Goal: Task Accomplishment & Management: Manage account settings

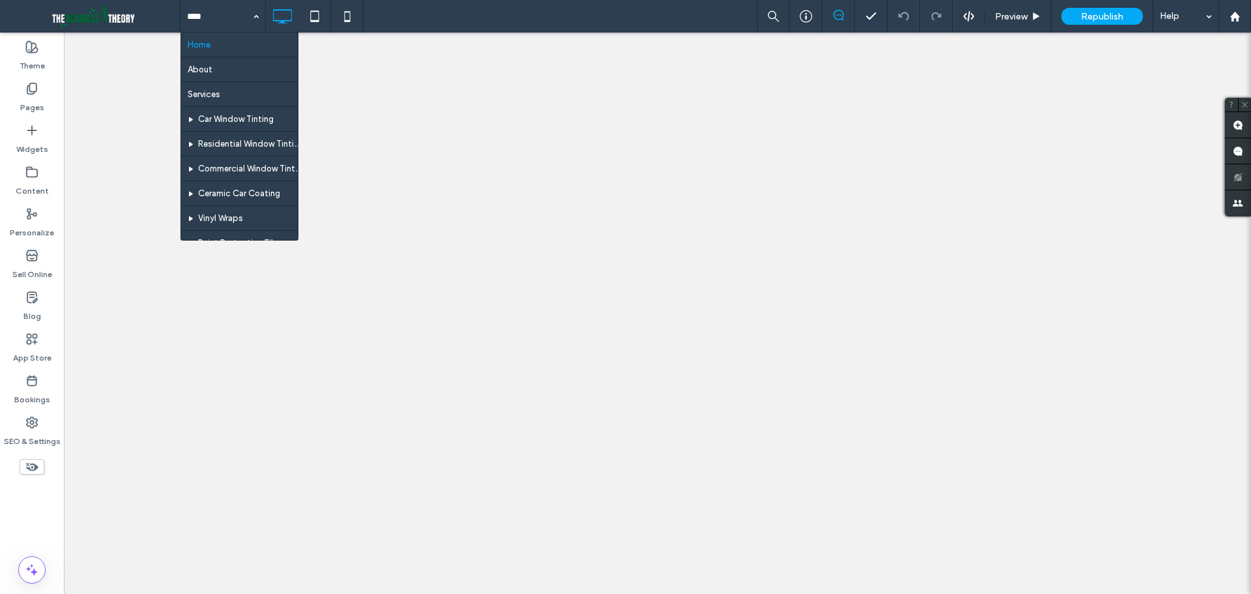
drag, startPoint x: 0, startPoint y: 0, endPoint x: 237, endPoint y: 195, distance: 307.4
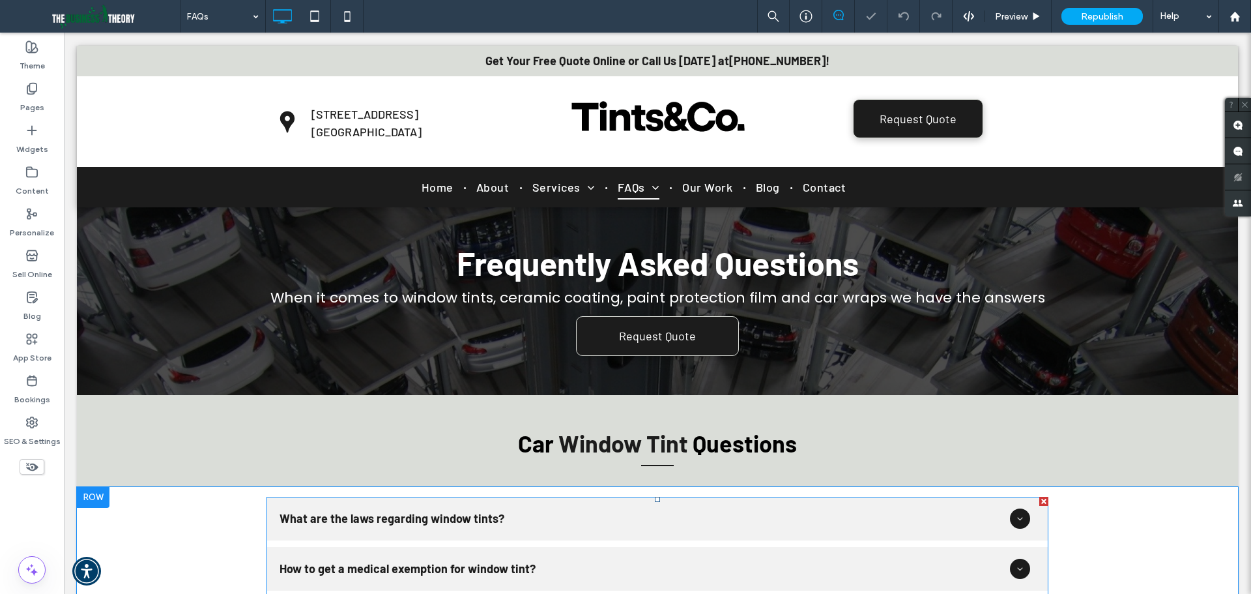
scroll to position [130, 0]
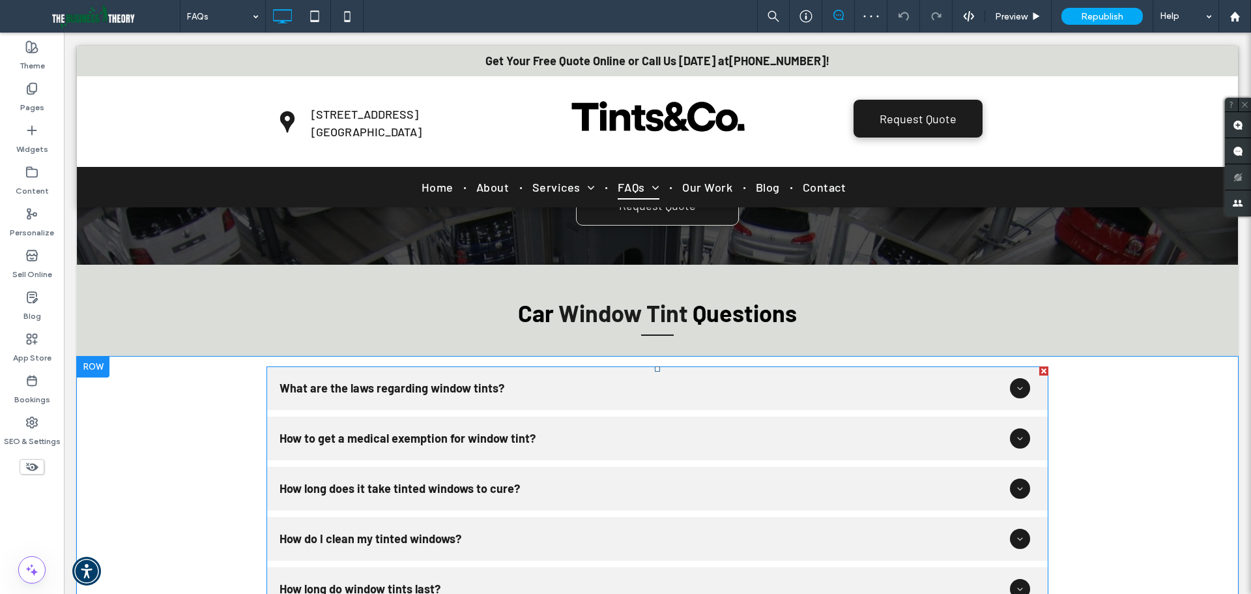
click at [485, 401] on span at bounding box center [658, 513] width 782 height 295
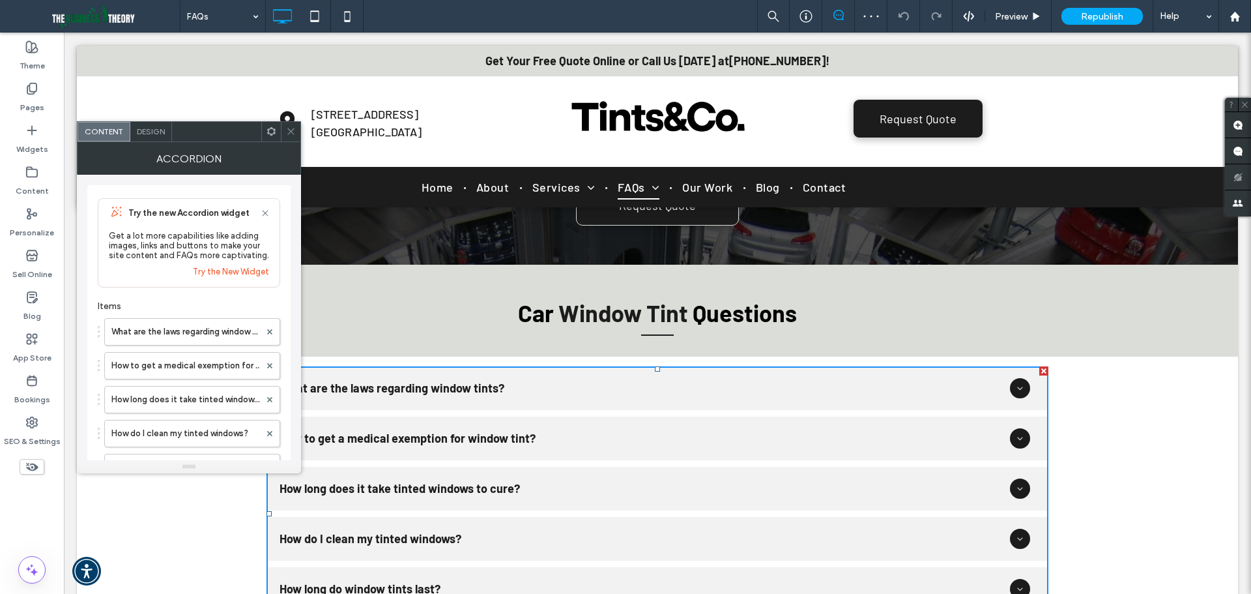
click at [263, 214] on icon at bounding box center [265, 213] width 10 height 10
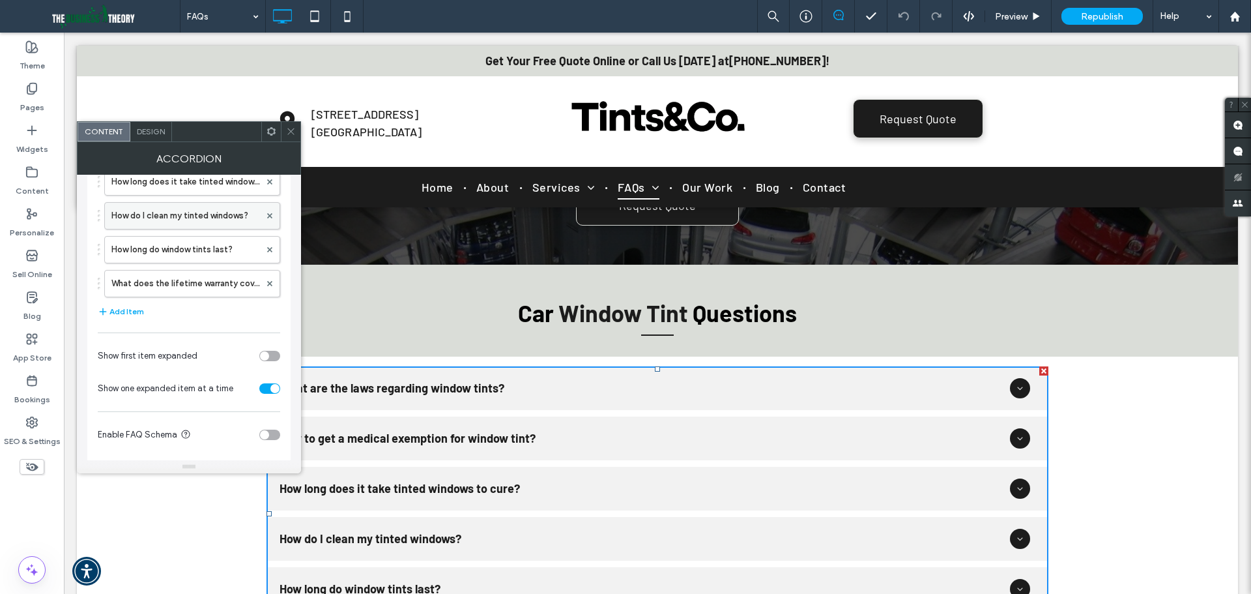
scroll to position [139, 0]
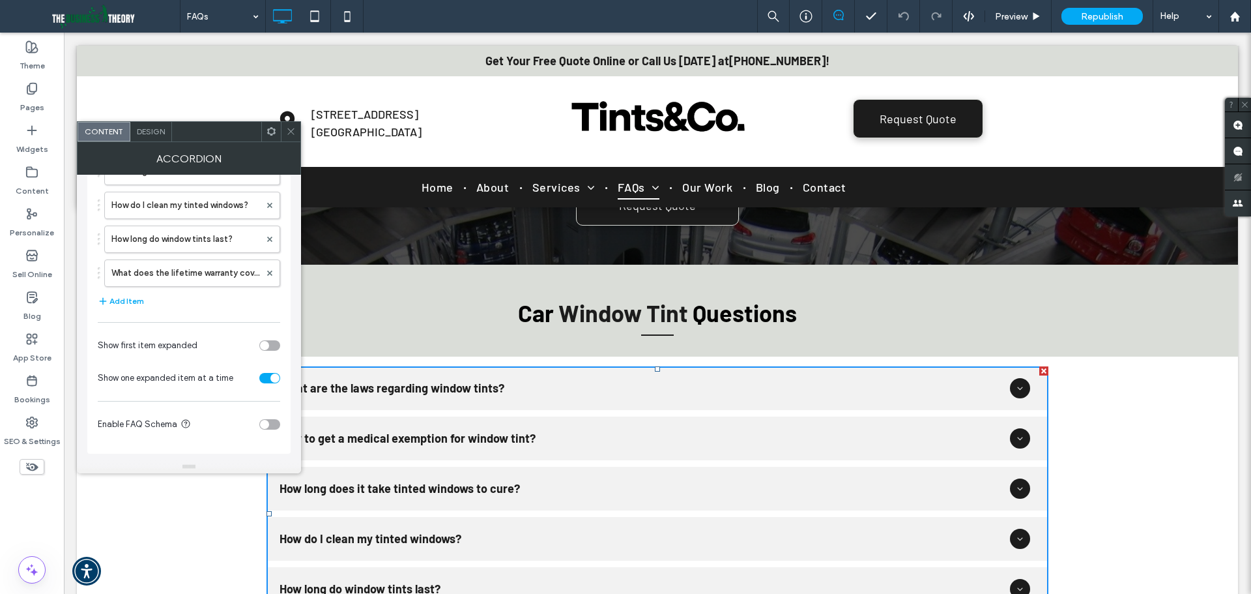
click at [294, 130] on icon at bounding box center [291, 131] width 10 height 10
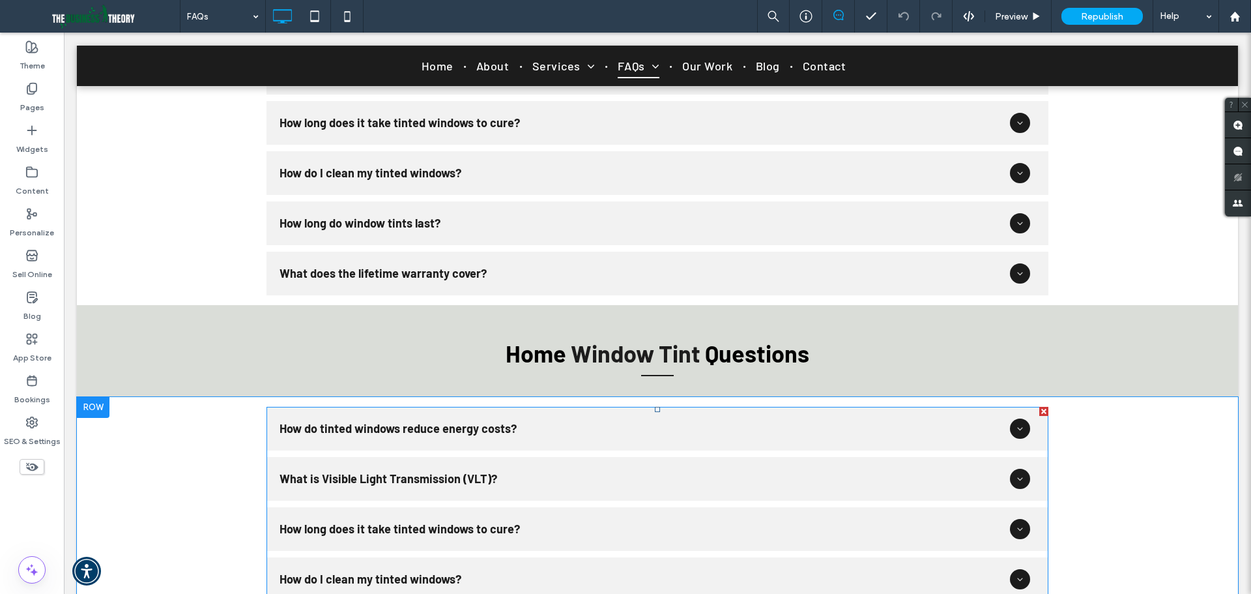
scroll to position [717, 0]
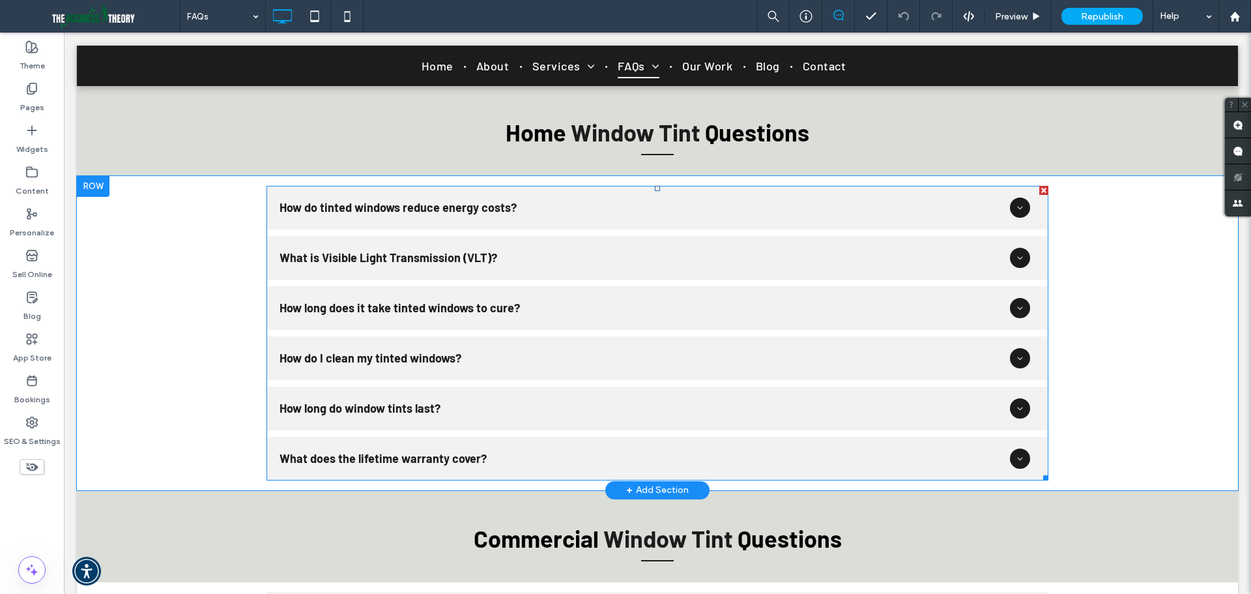
click at [558, 398] on span at bounding box center [658, 333] width 782 height 295
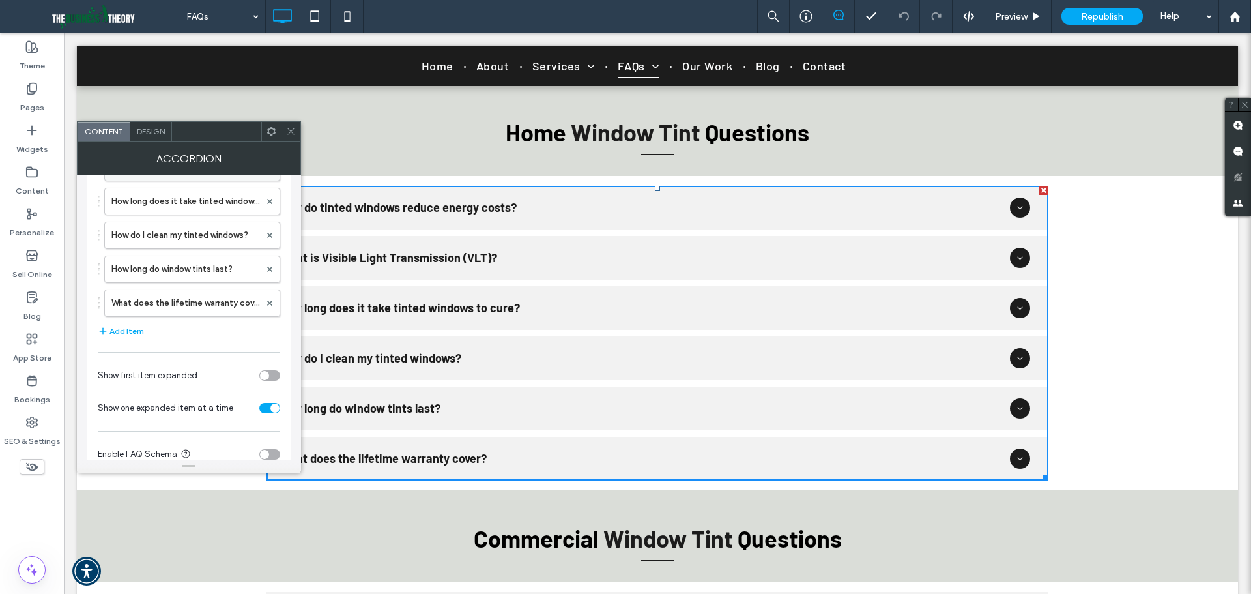
scroll to position [228, 0]
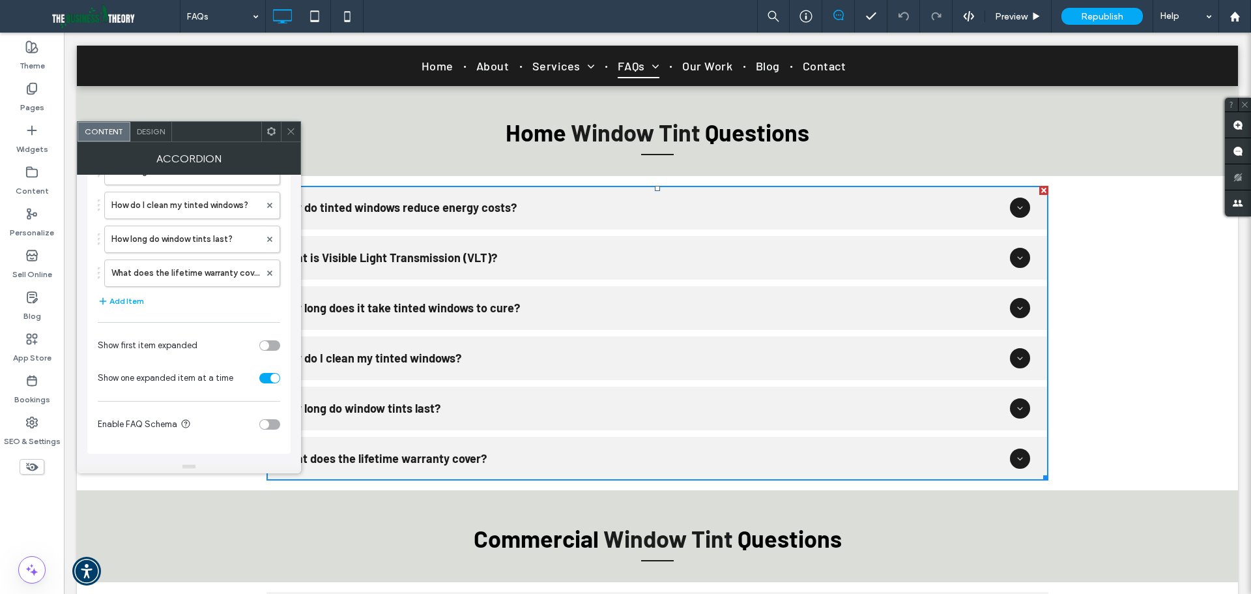
click at [285, 139] on div at bounding box center [291, 132] width 20 height 20
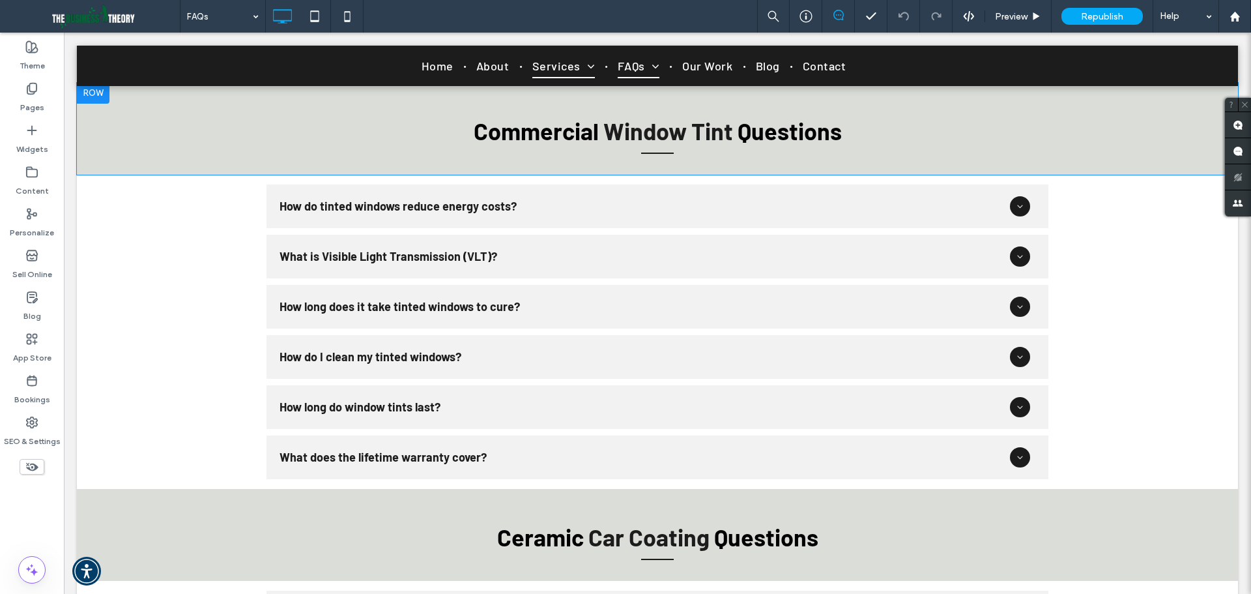
scroll to position [1238, 0]
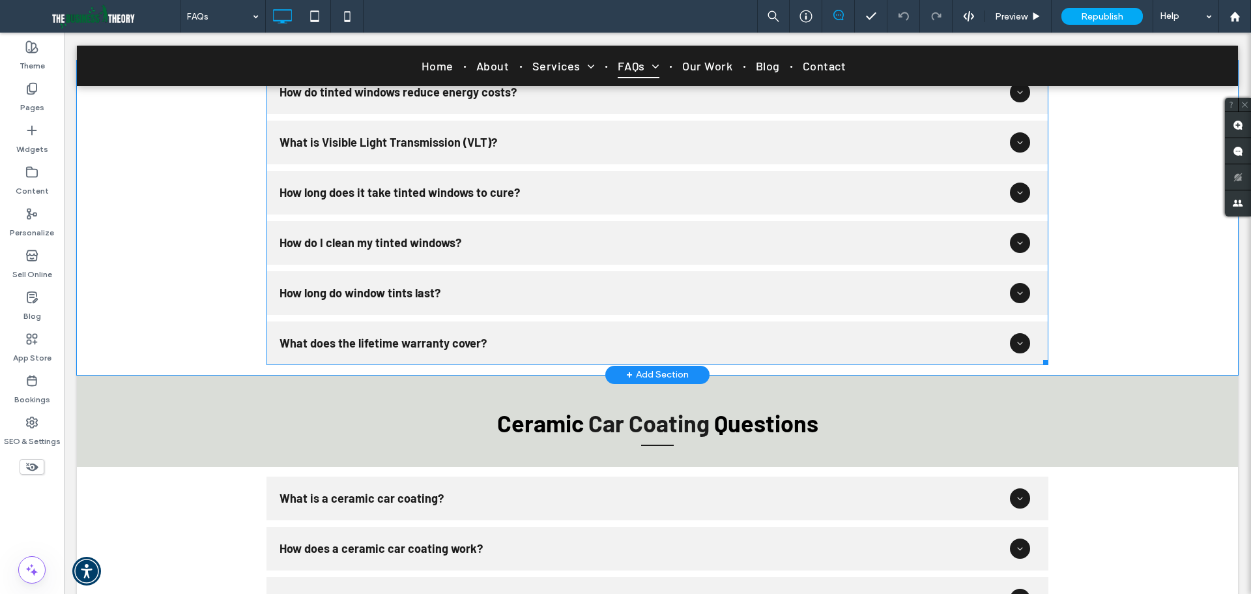
click at [452, 343] on span at bounding box center [658, 217] width 782 height 295
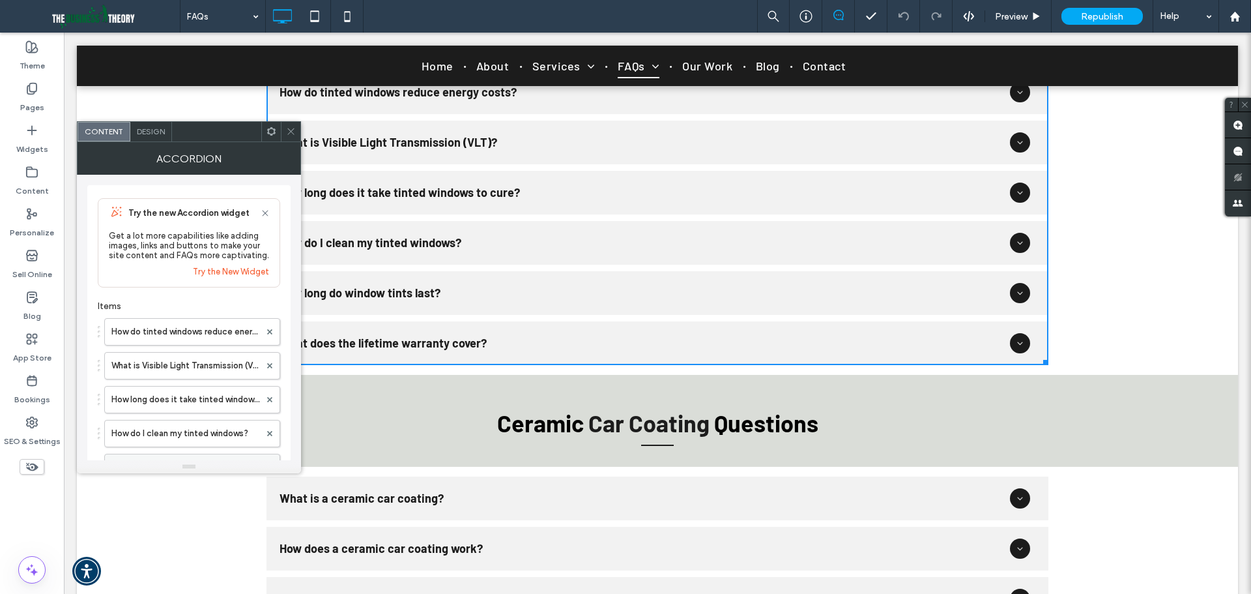
scroll to position [228, 0]
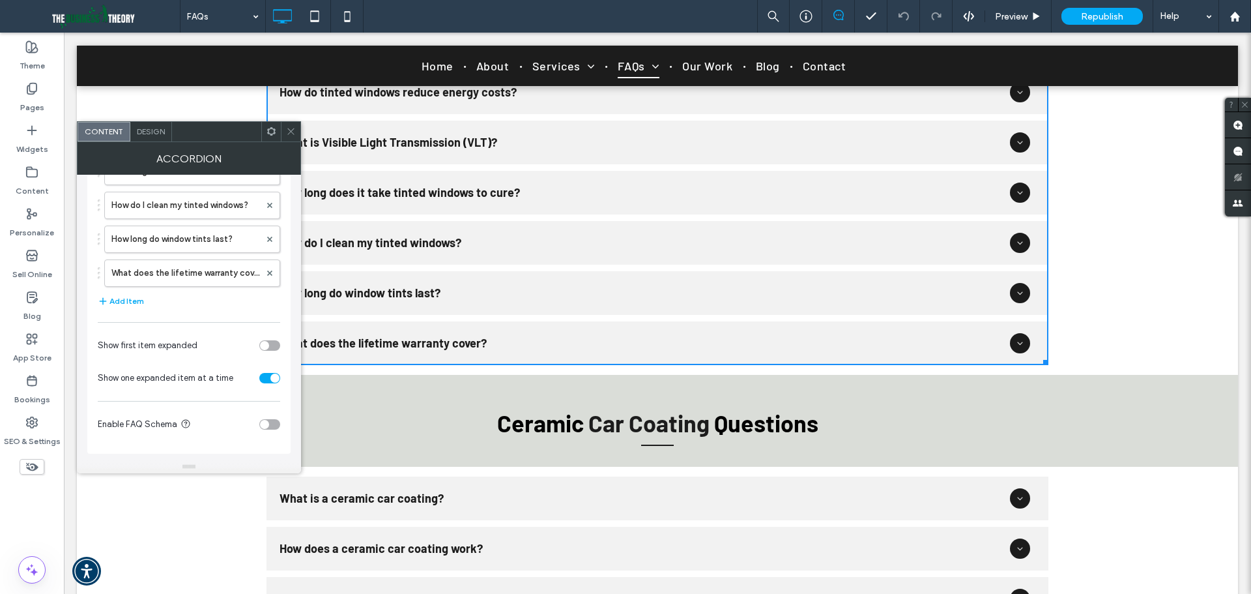
click at [293, 139] on span at bounding box center [291, 132] width 10 height 20
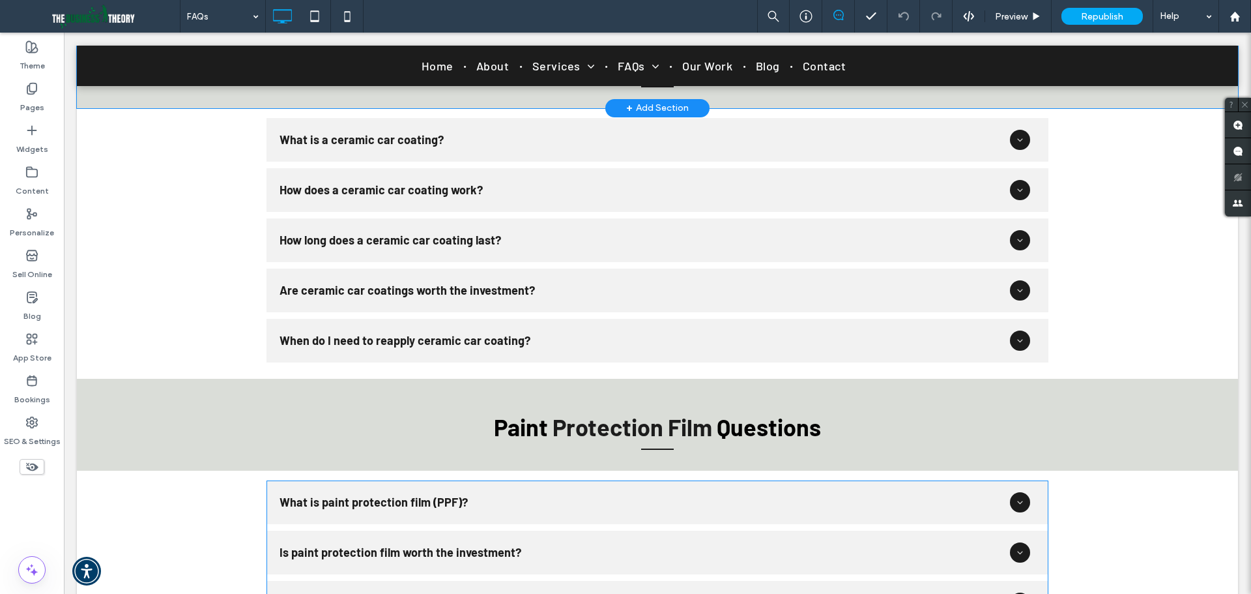
scroll to position [1759, 0]
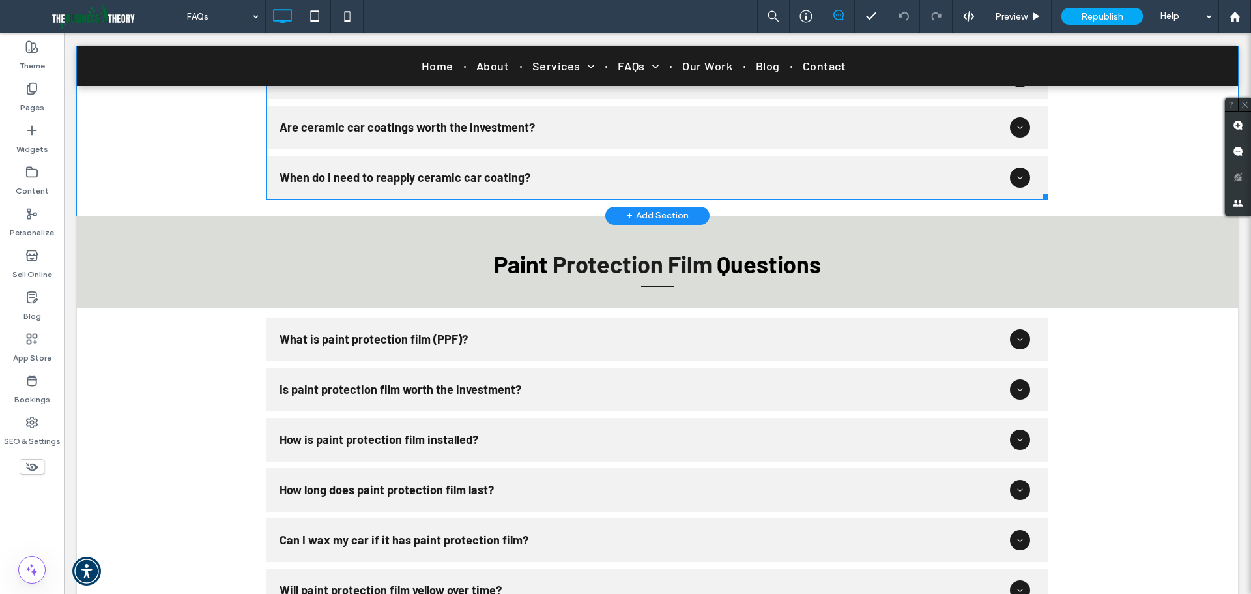
click at [455, 177] on span at bounding box center [658, 77] width 782 height 244
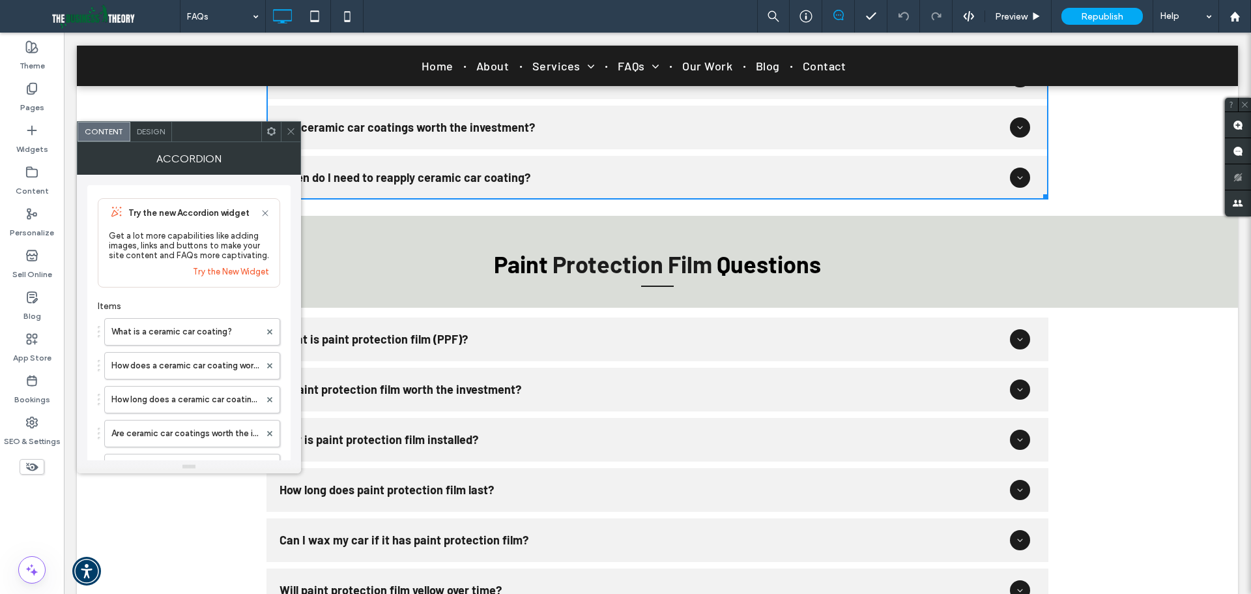
click at [148, 134] on span "Design" at bounding box center [151, 131] width 28 height 10
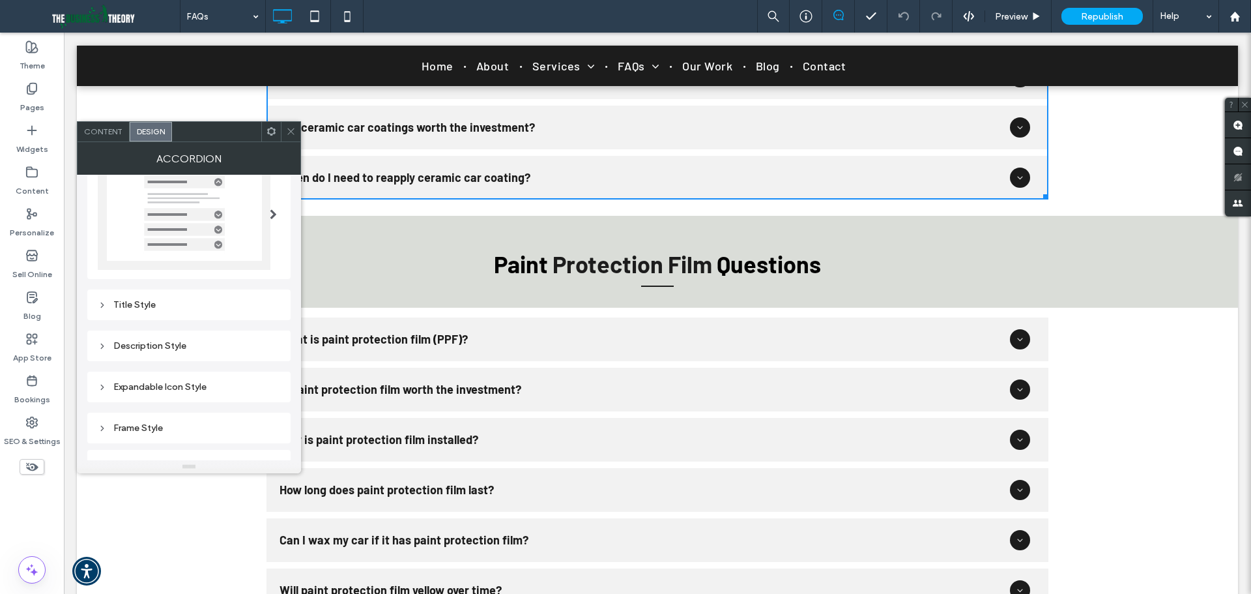
scroll to position [0, 0]
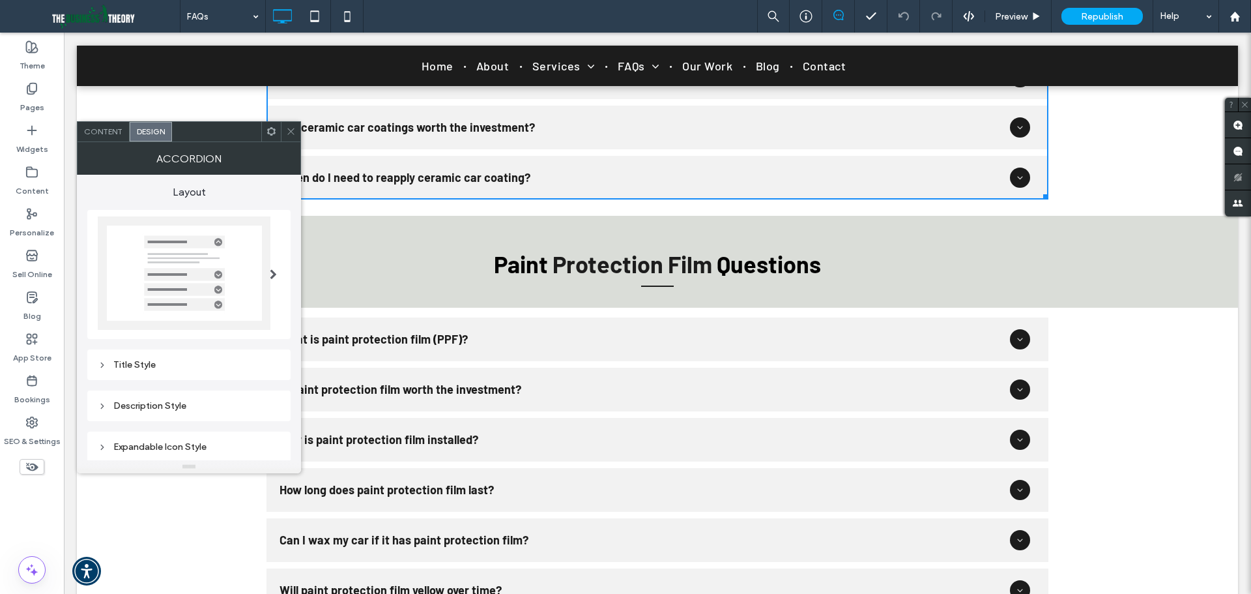
click at [111, 135] on span "Content" at bounding box center [103, 131] width 38 height 10
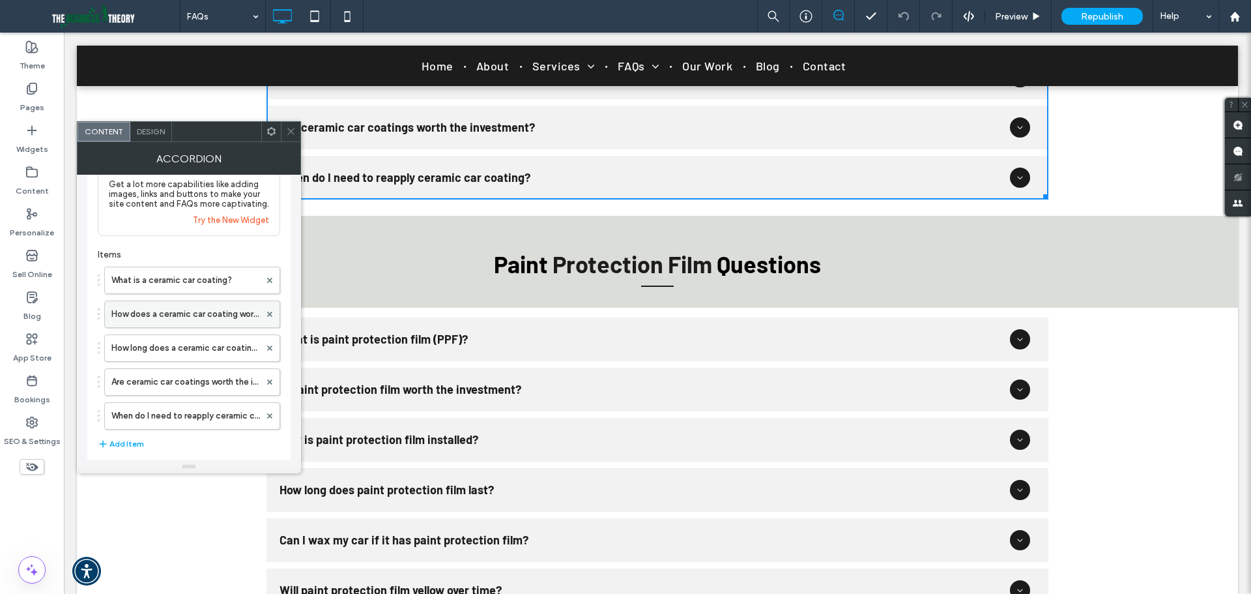
scroll to position [194, 0]
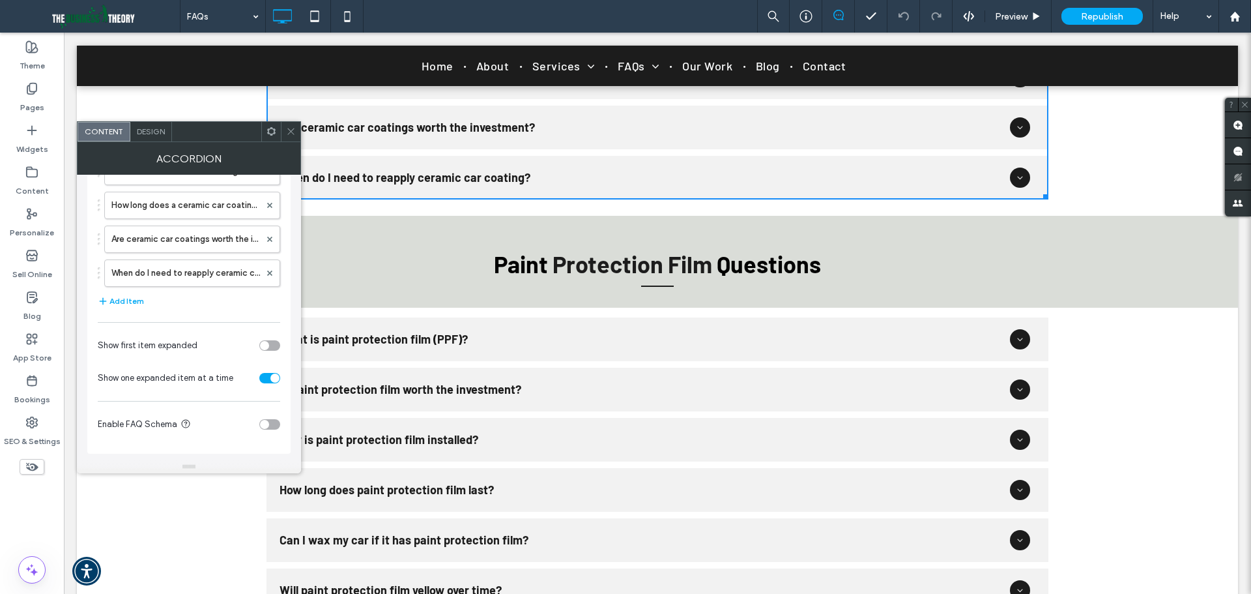
click at [293, 134] on icon at bounding box center [291, 131] width 10 height 10
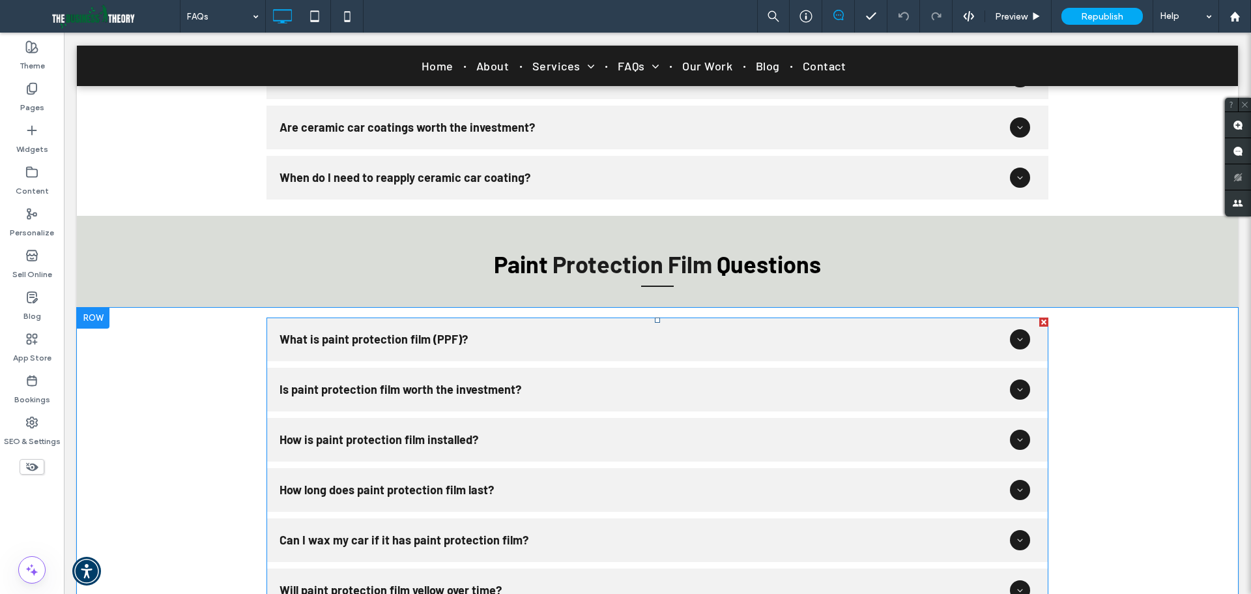
click at [417, 401] on span at bounding box center [658, 464] width 782 height 295
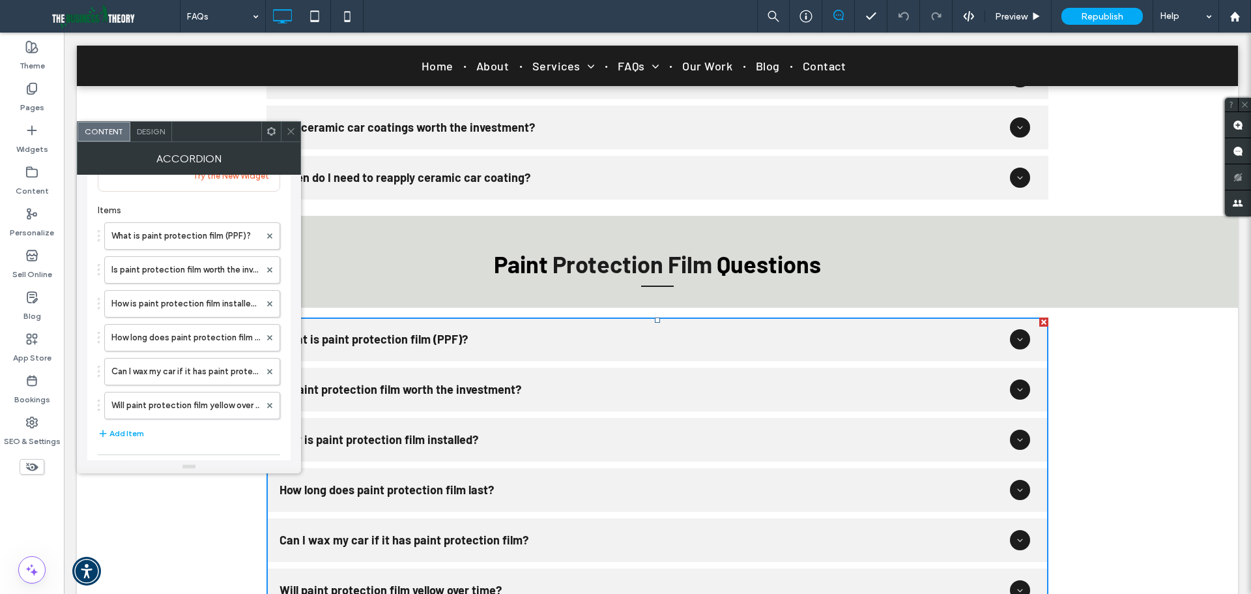
scroll to position [228, 0]
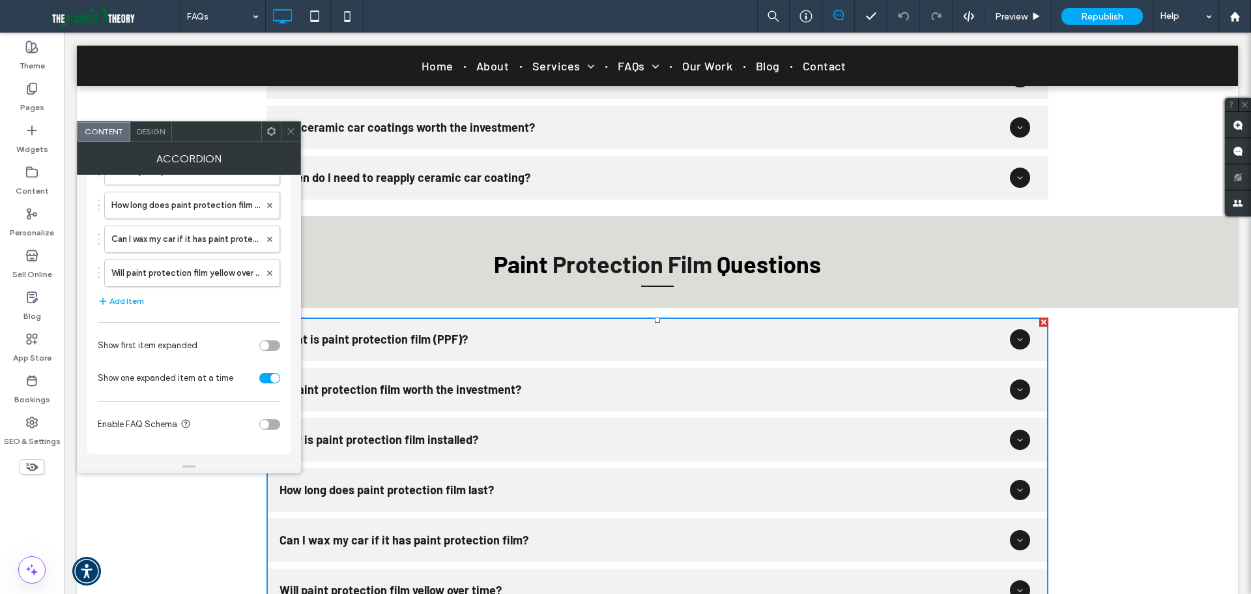
click at [292, 138] on span at bounding box center [291, 132] width 10 height 20
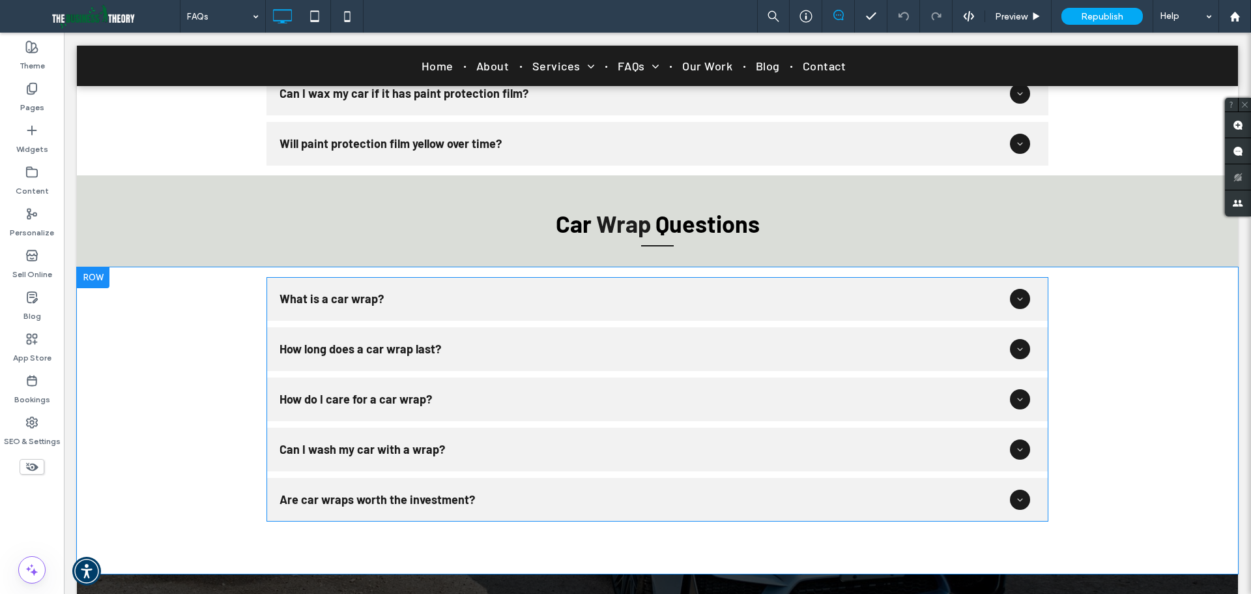
scroll to position [2215, 0]
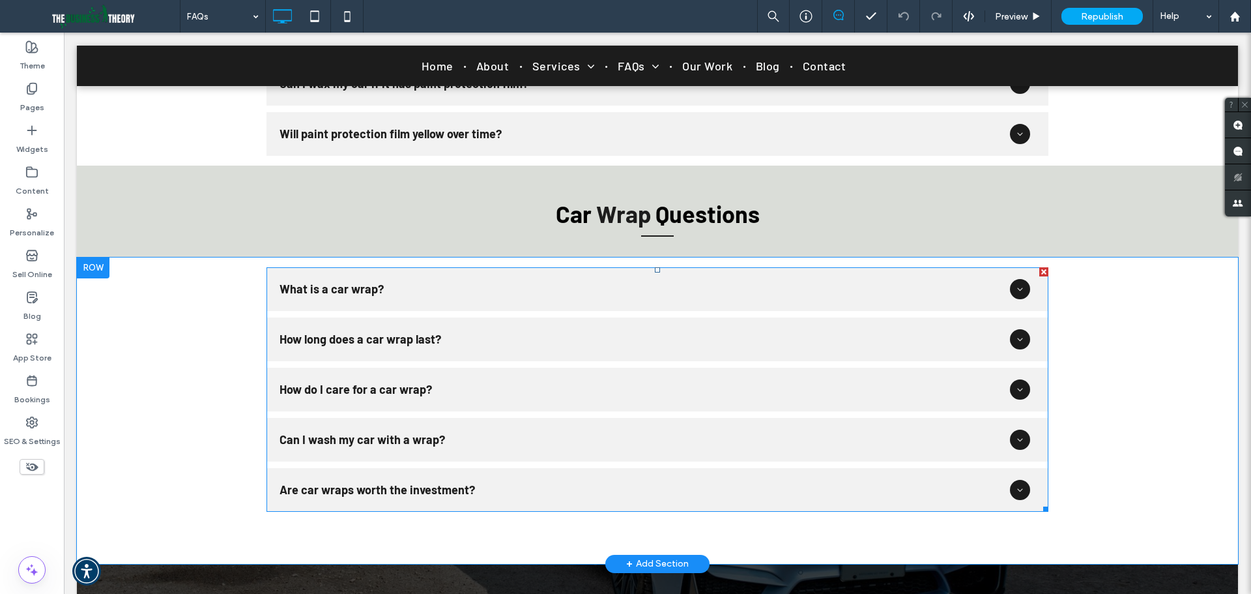
click at [379, 436] on span at bounding box center [658, 389] width 782 height 244
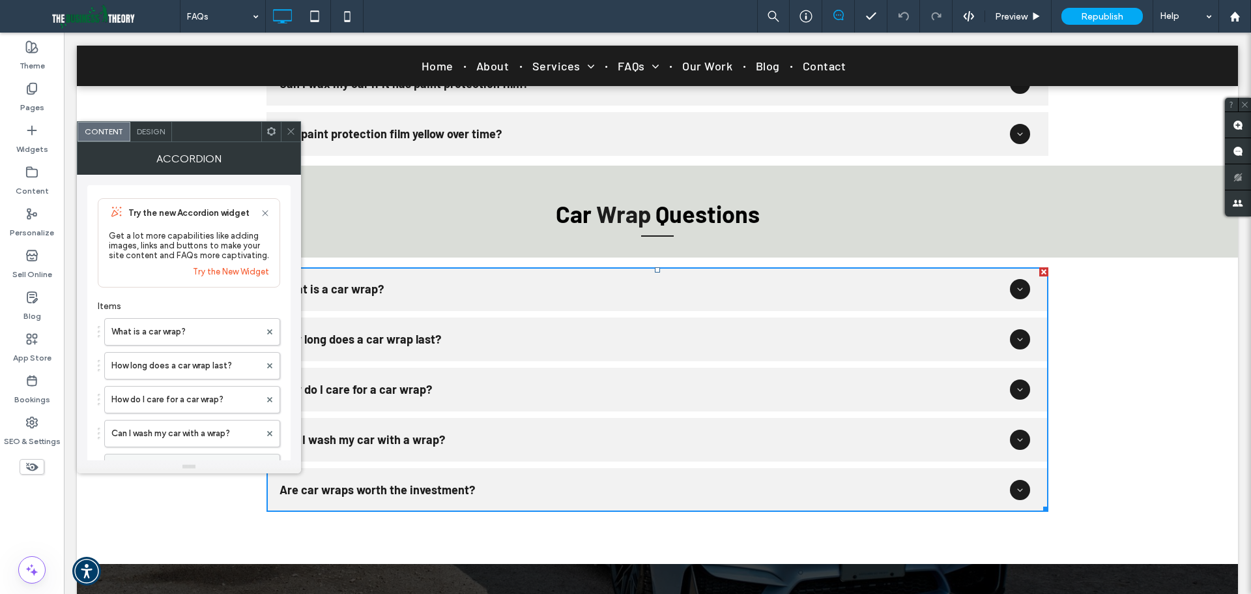
scroll to position [194, 0]
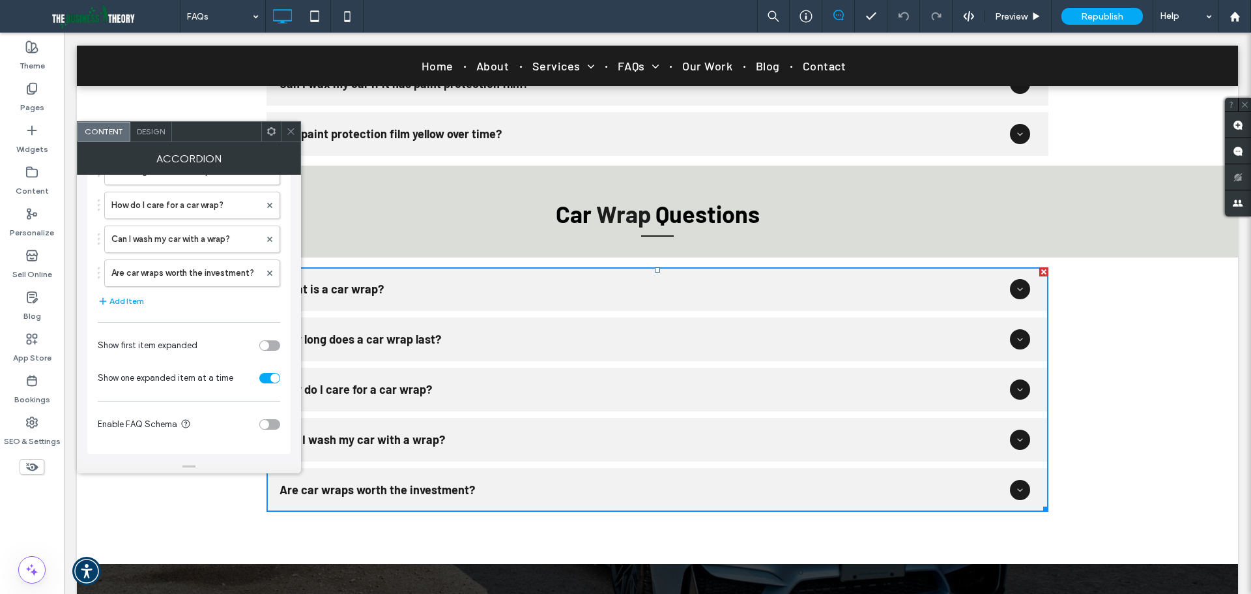
click at [287, 135] on icon at bounding box center [291, 131] width 10 height 10
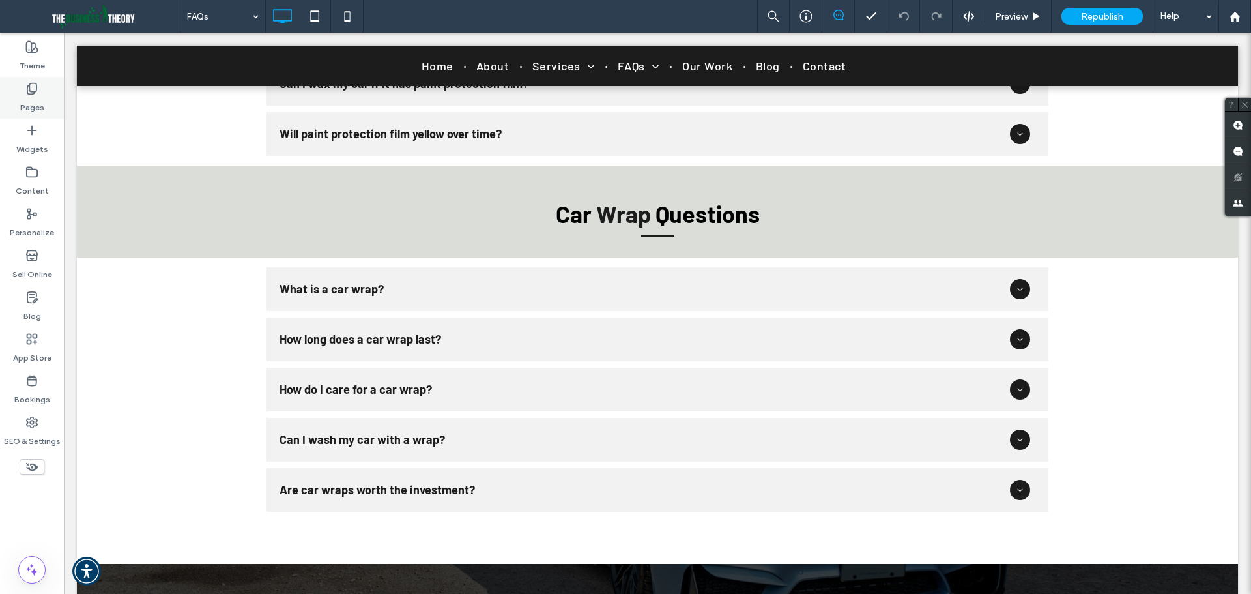
click at [30, 93] on icon at bounding box center [31, 88] width 13 height 13
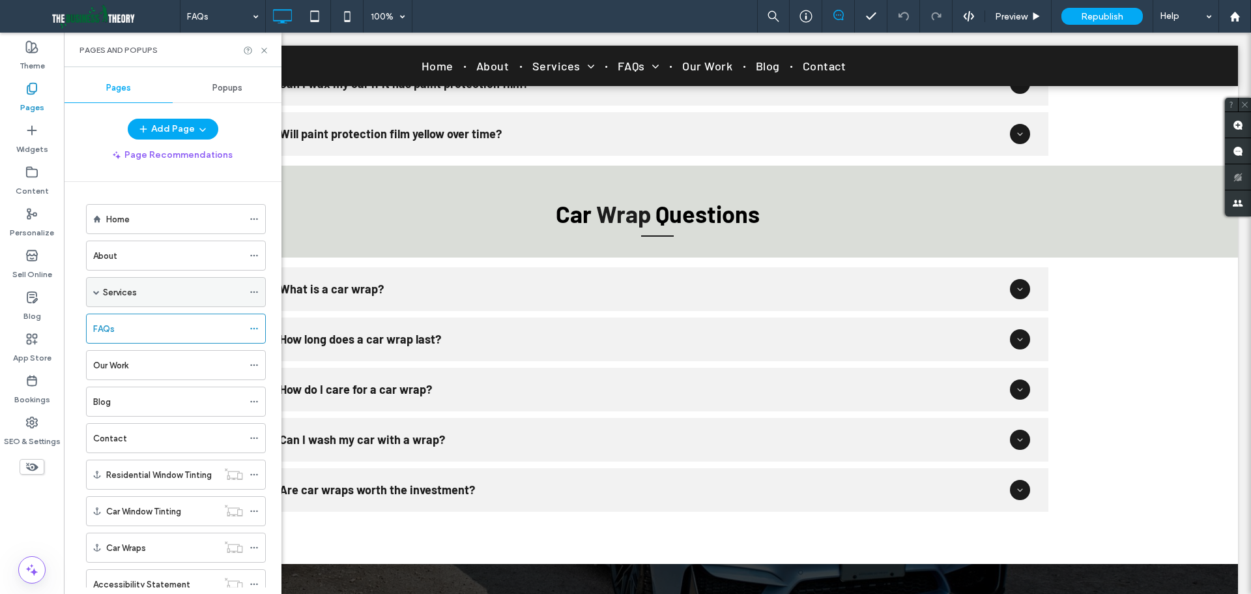
click at [96, 289] on span at bounding box center [96, 292] width 7 height 7
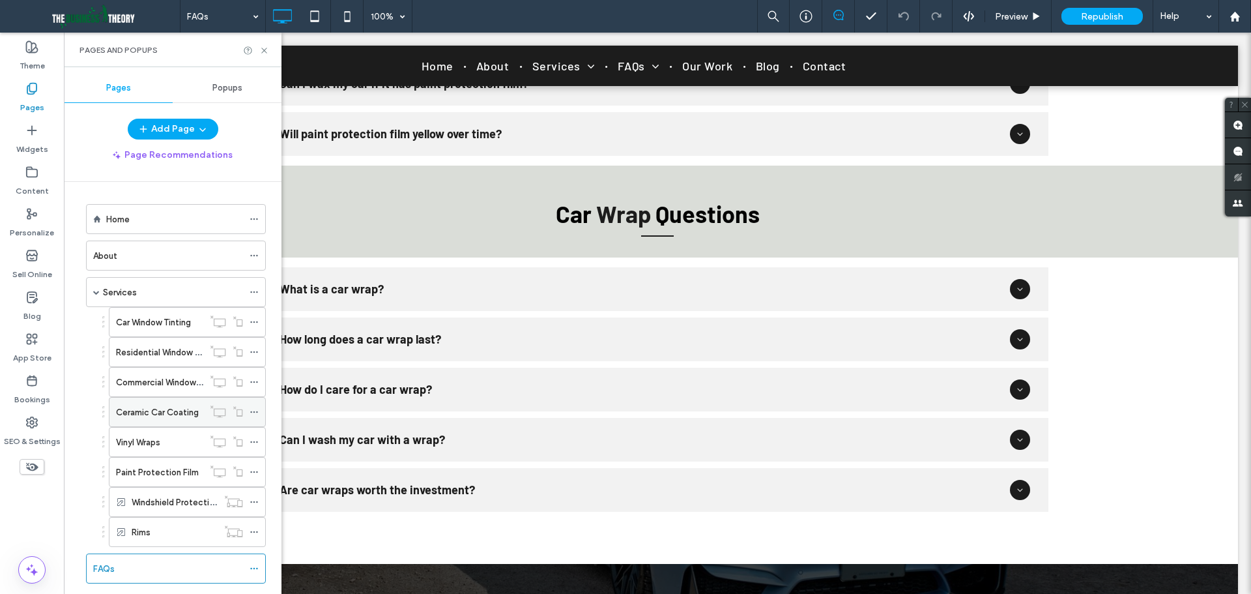
click at [252, 411] on icon at bounding box center [254, 411] width 9 height 9
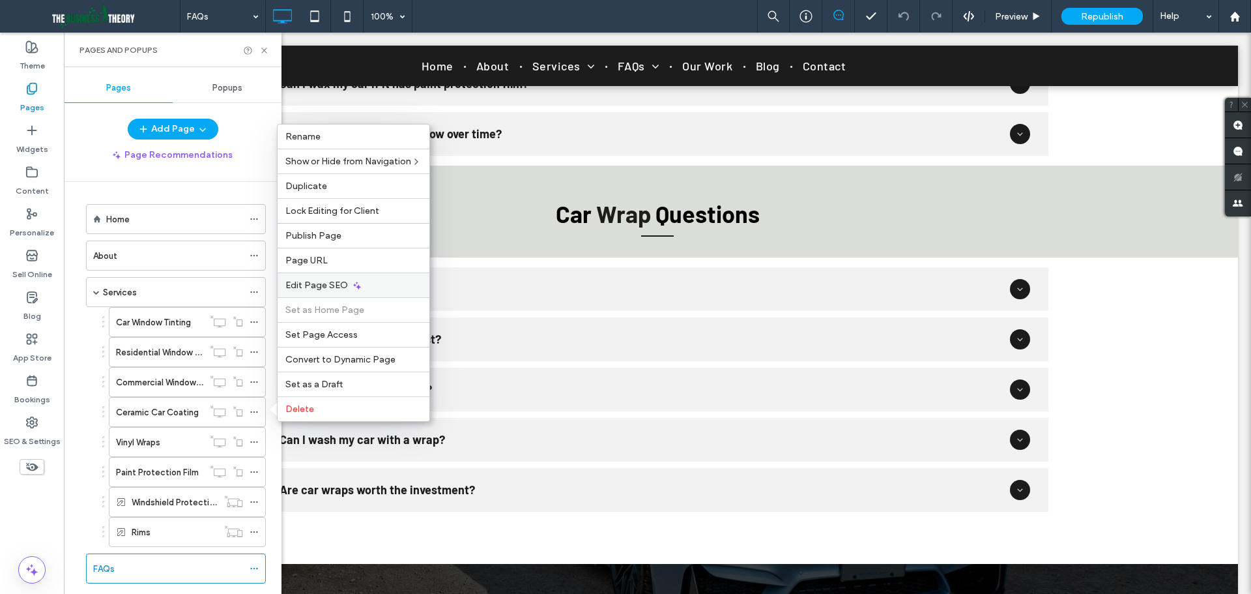
click at [339, 278] on div "Edit Page SEO" at bounding box center [354, 284] width 152 height 25
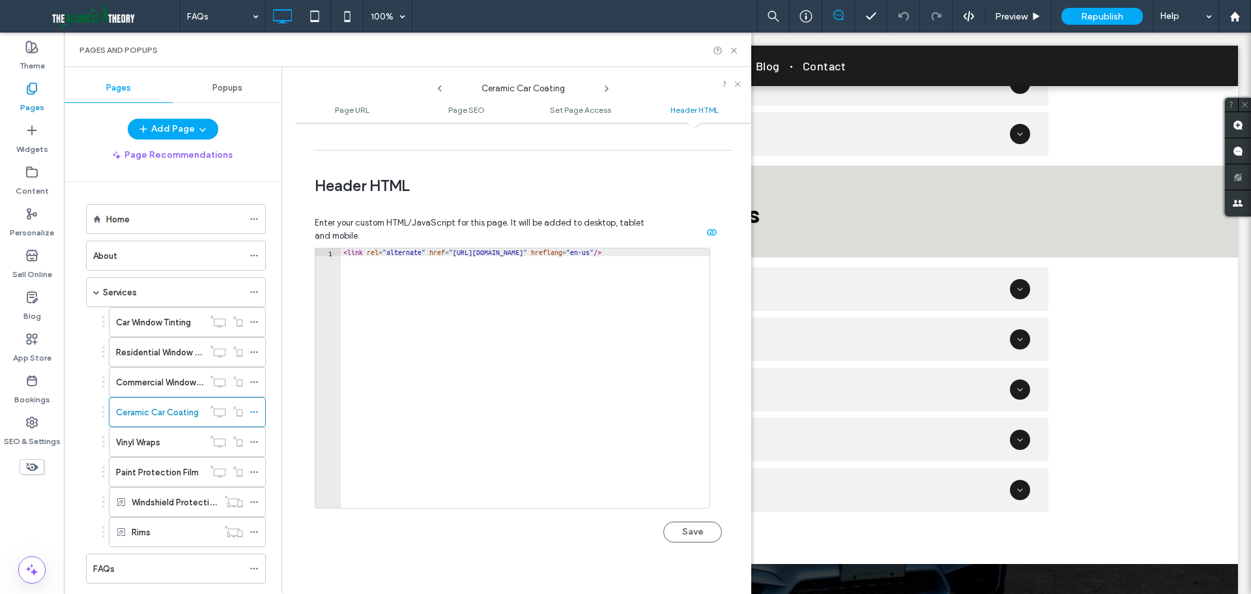
scroll to position [1454, 0]
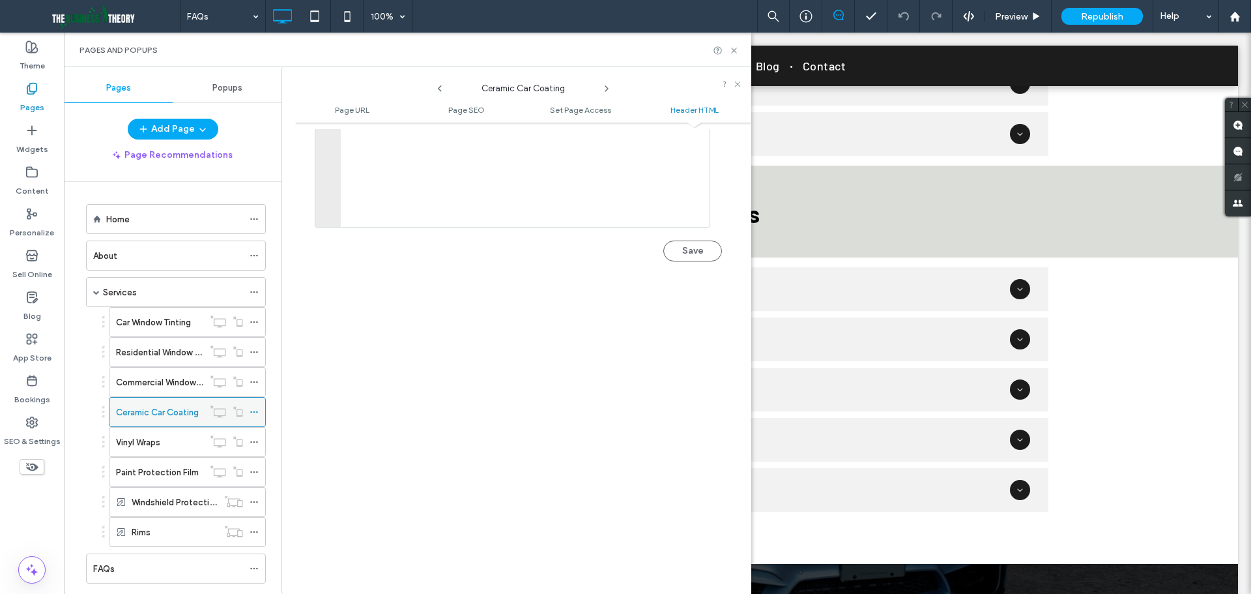
click at [137, 409] on label "Ceramic Car Coating" at bounding box center [157, 412] width 83 height 23
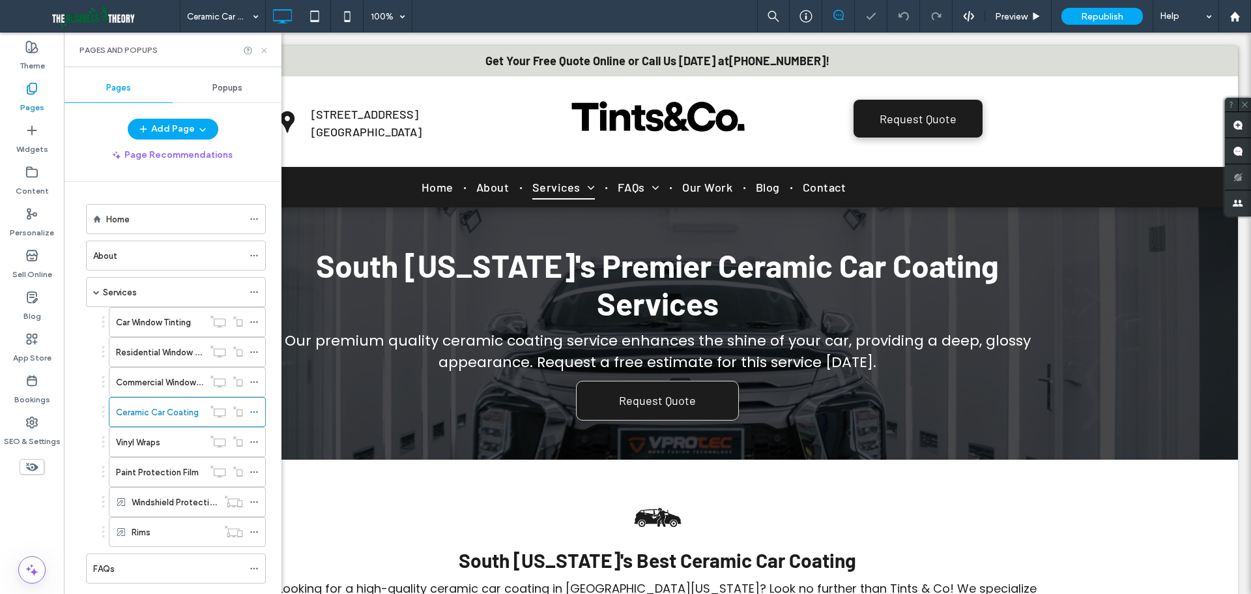
click at [265, 50] on use at bounding box center [263, 50] width 5 height 5
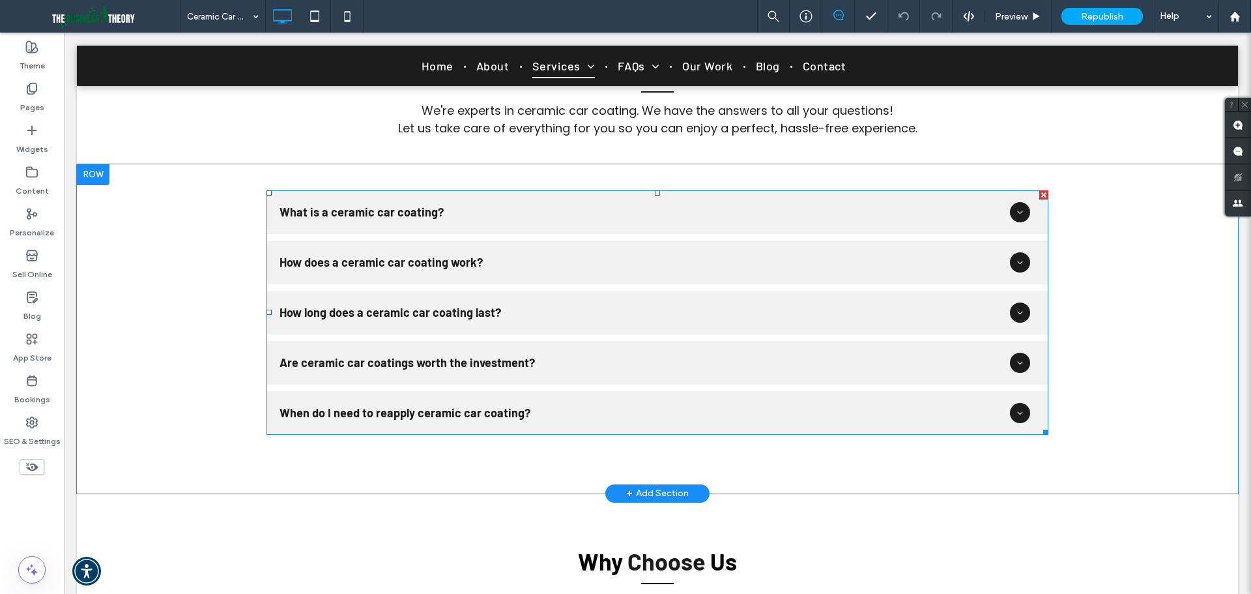
scroll to position [1890, 0]
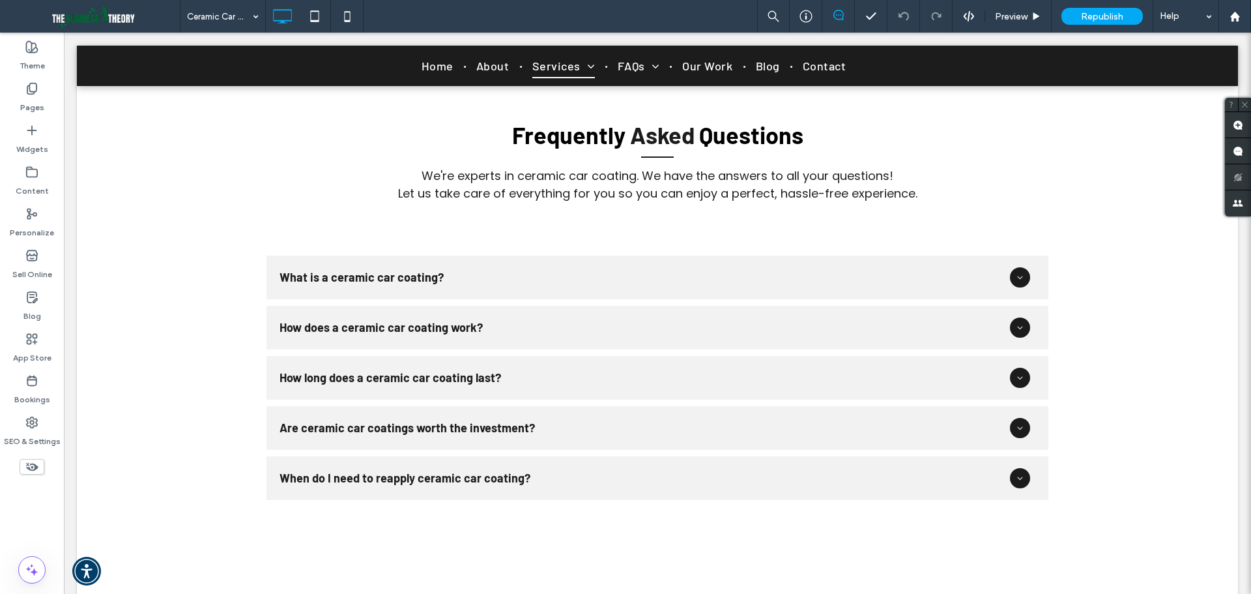
click at [34, 467] on icon at bounding box center [32, 466] width 14 height 14
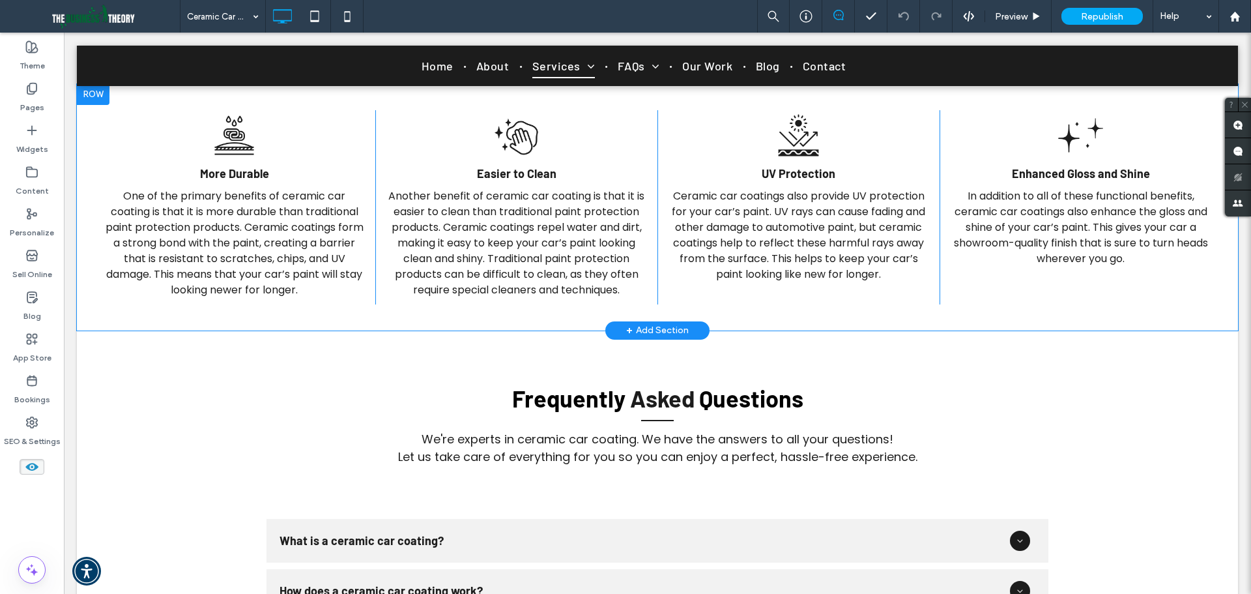
scroll to position [1981, 0]
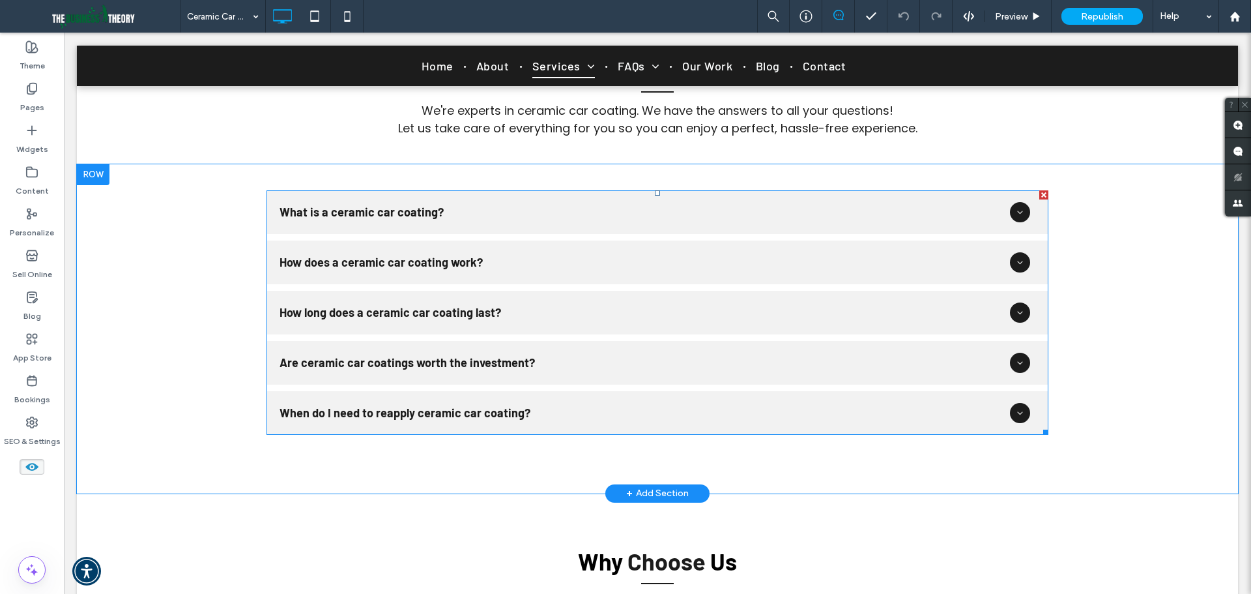
click at [567, 259] on span at bounding box center [658, 312] width 782 height 244
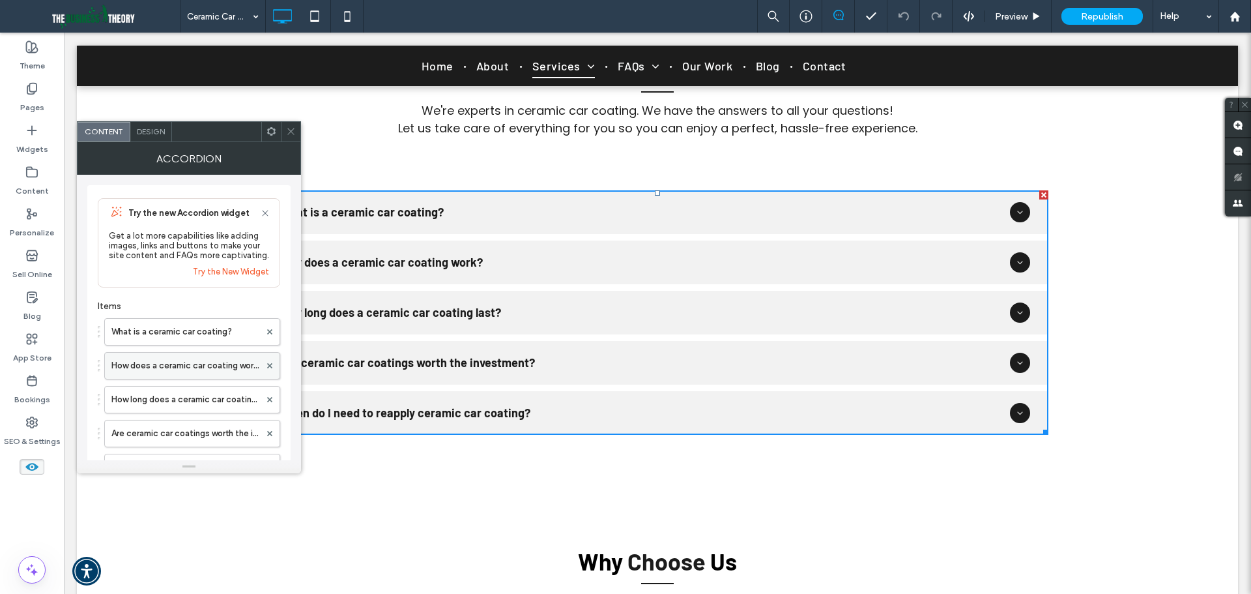
scroll to position [237, 0]
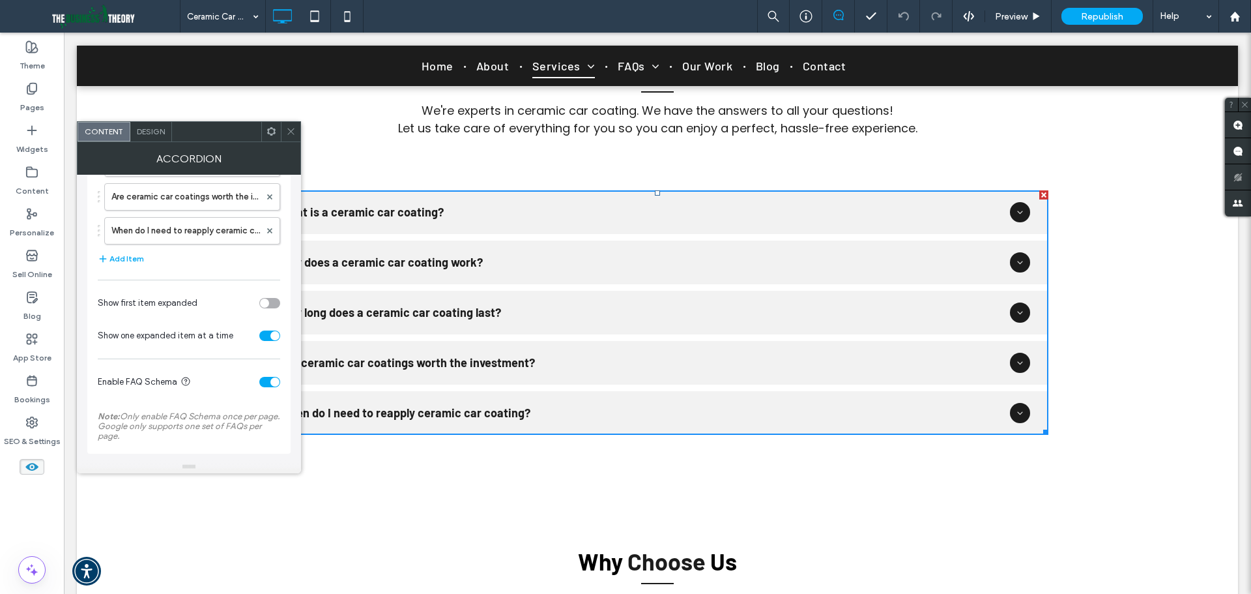
click at [265, 384] on div "toggle" at bounding box center [269, 382] width 21 height 10
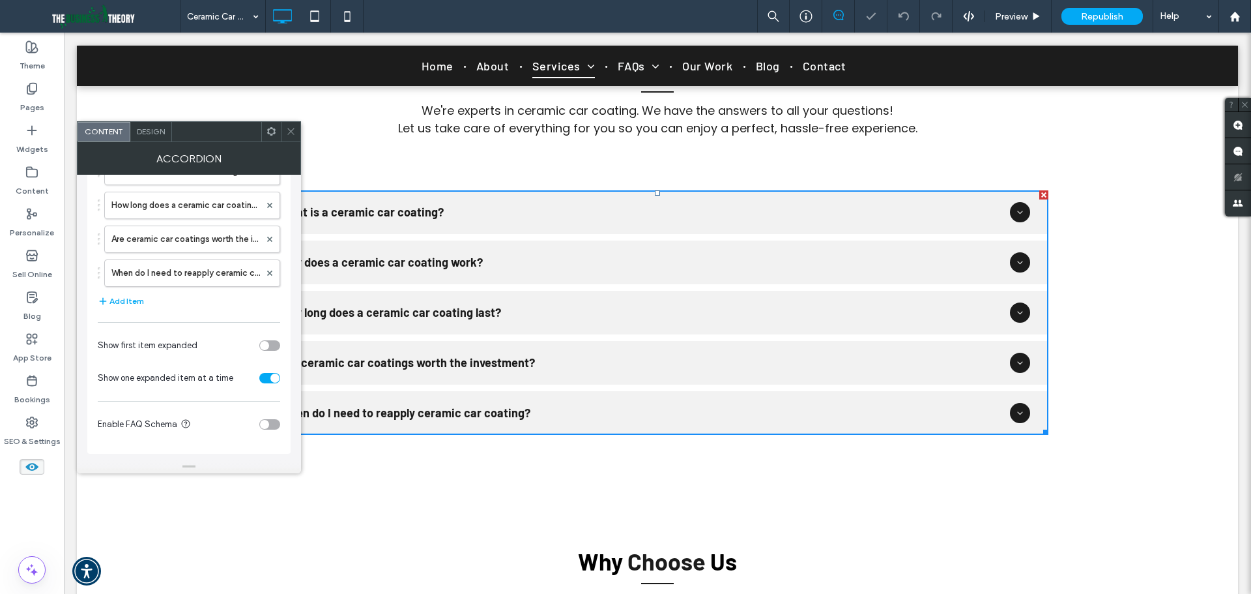
scroll to position [194, 0]
click at [292, 130] on icon at bounding box center [291, 131] width 10 height 10
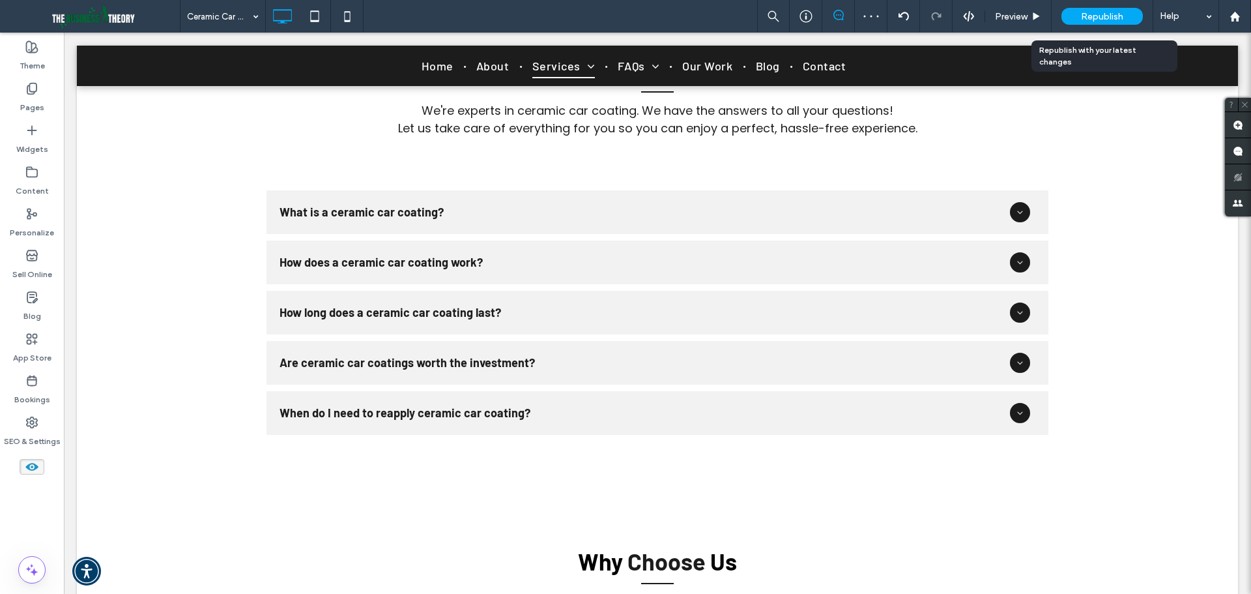
click at [1091, 16] on span "Republish" at bounding box center [1102, 16] width 42 height 11
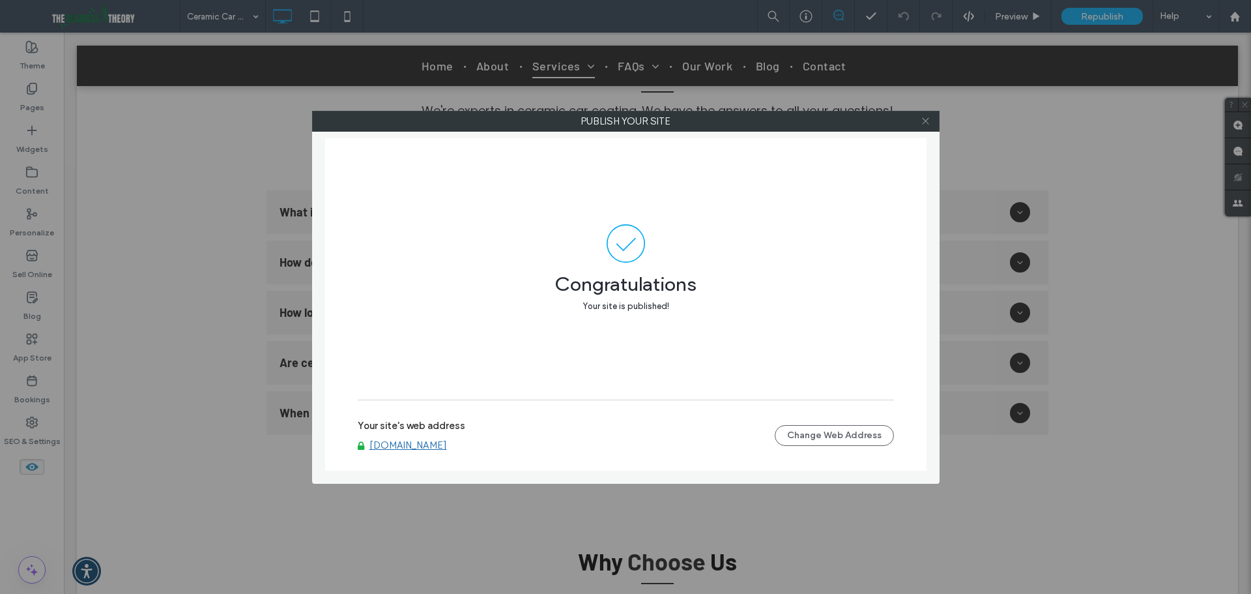
click at [927, 117] on icon at bounding box center [926, 121] width 10 height 10
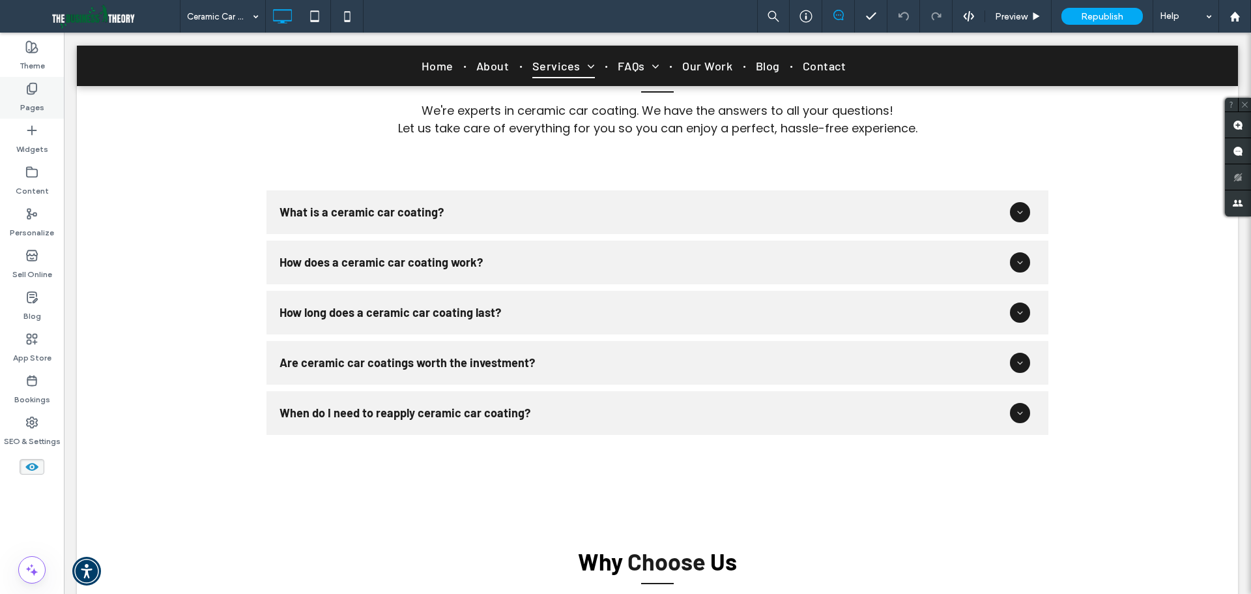
click at [30, 87] on use at bounding box center [31, 88] width 9 height 11
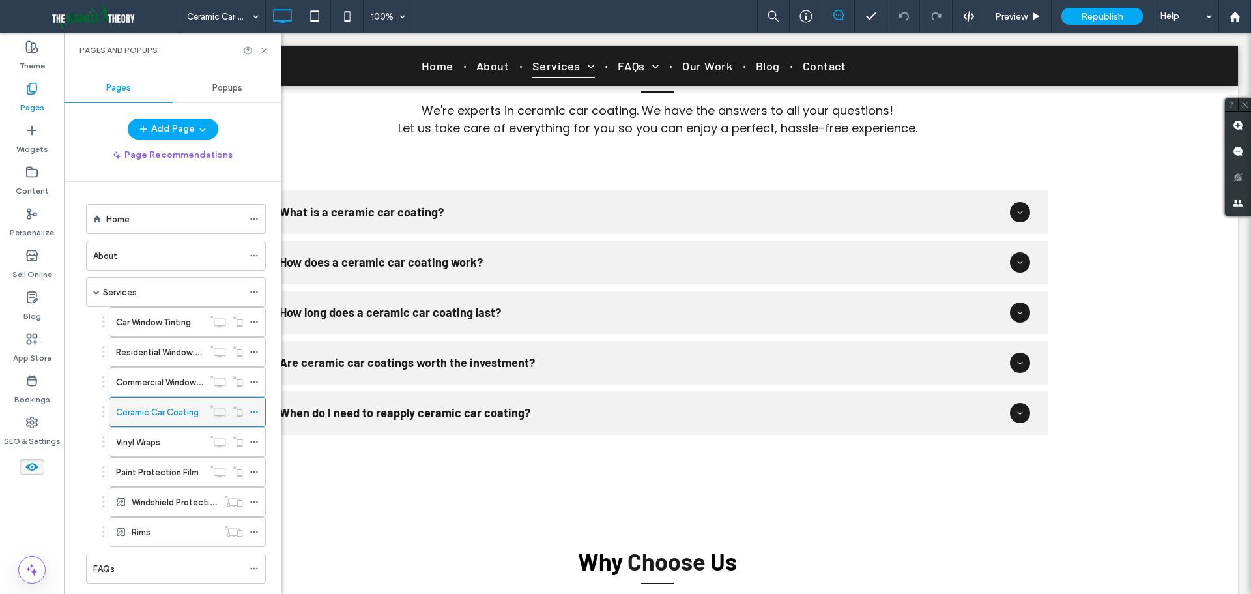
click at [252, 412] on use at bounding box center [253, 412] width 7 height 2
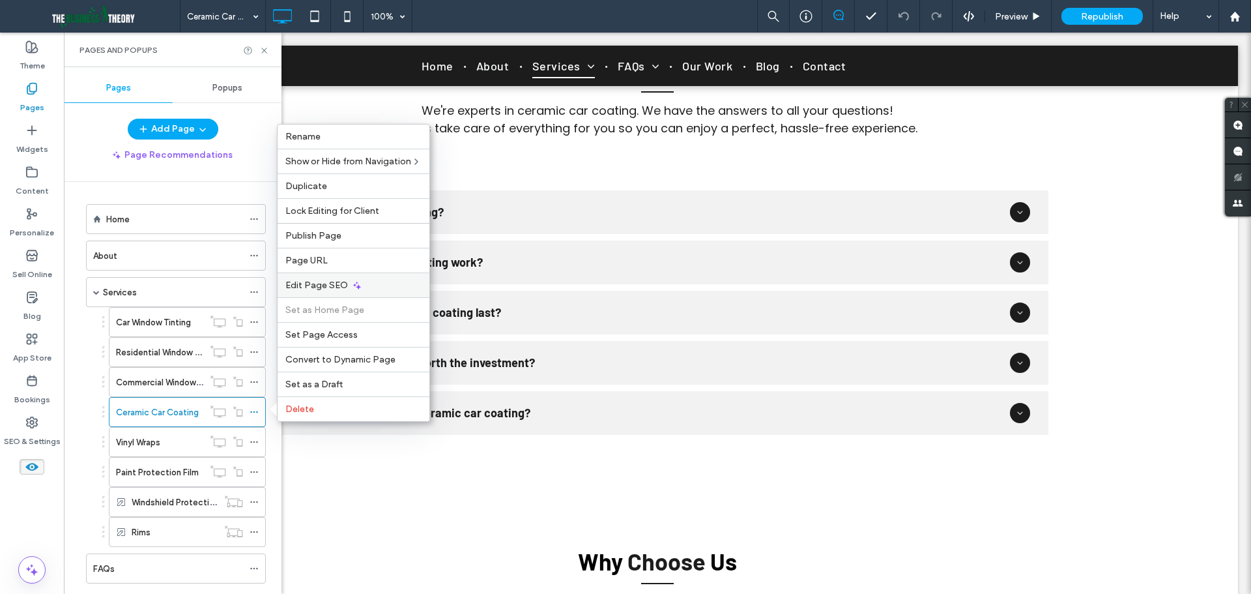
click at [356, 281] on icon at bounding box center [357, 285] width 10 height 10
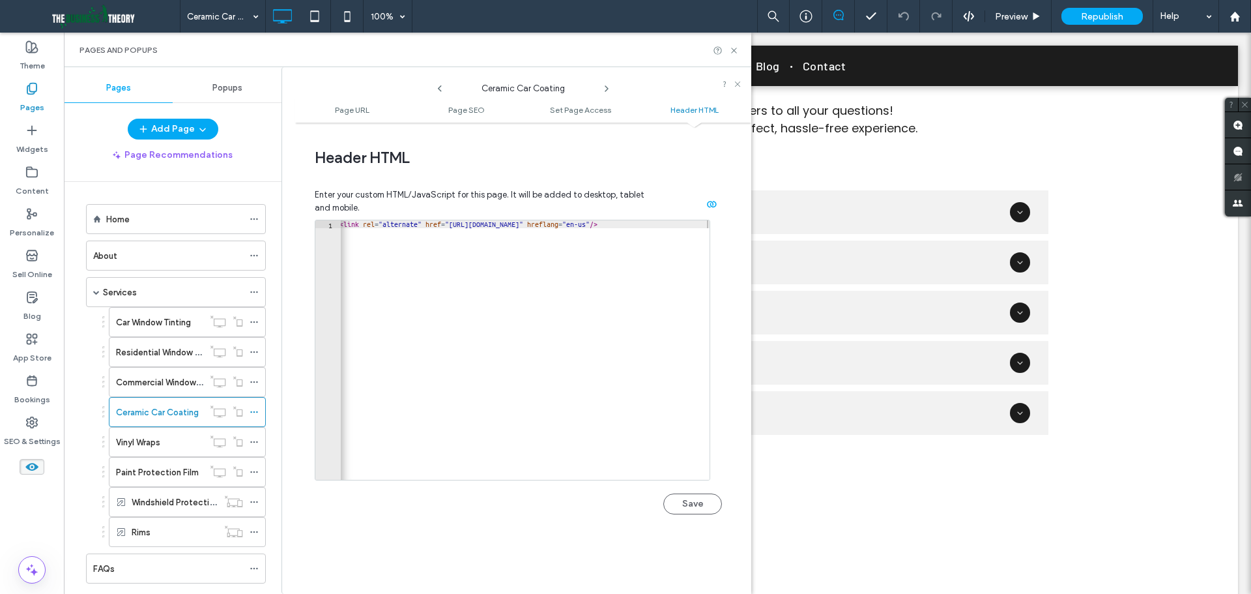
scroll to position [0, 4]
click at [733, 47] on icon at bounding box center [734, 51] width 10 height 10
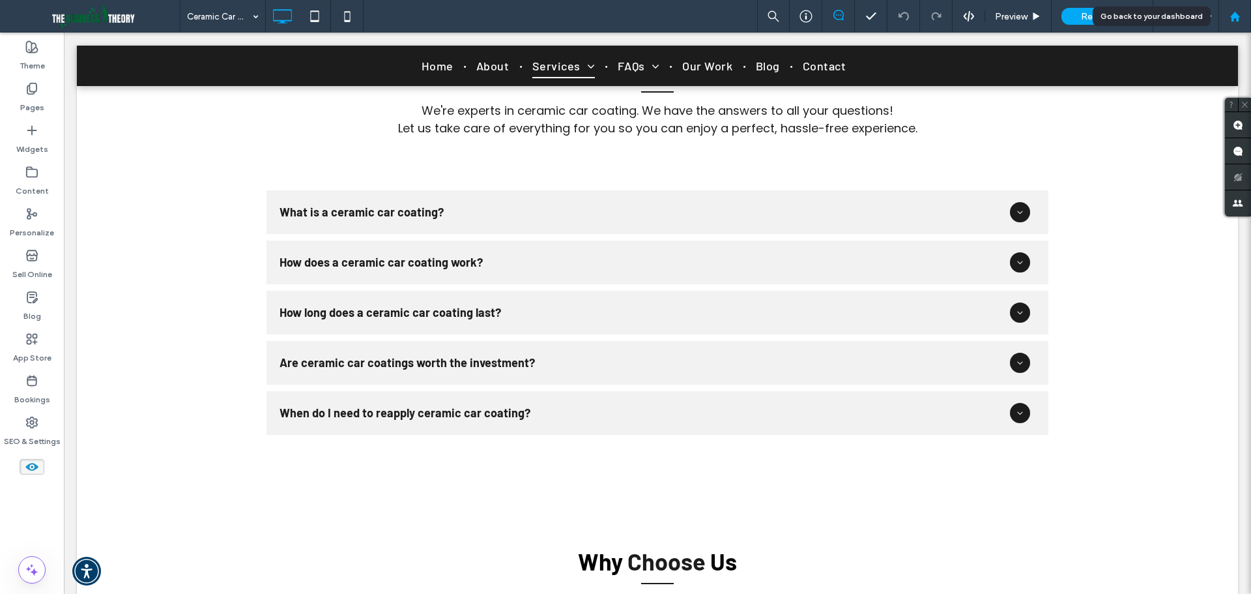
click at [1237, 18] on use at bounding box center [1235, 16] width 10 height 10
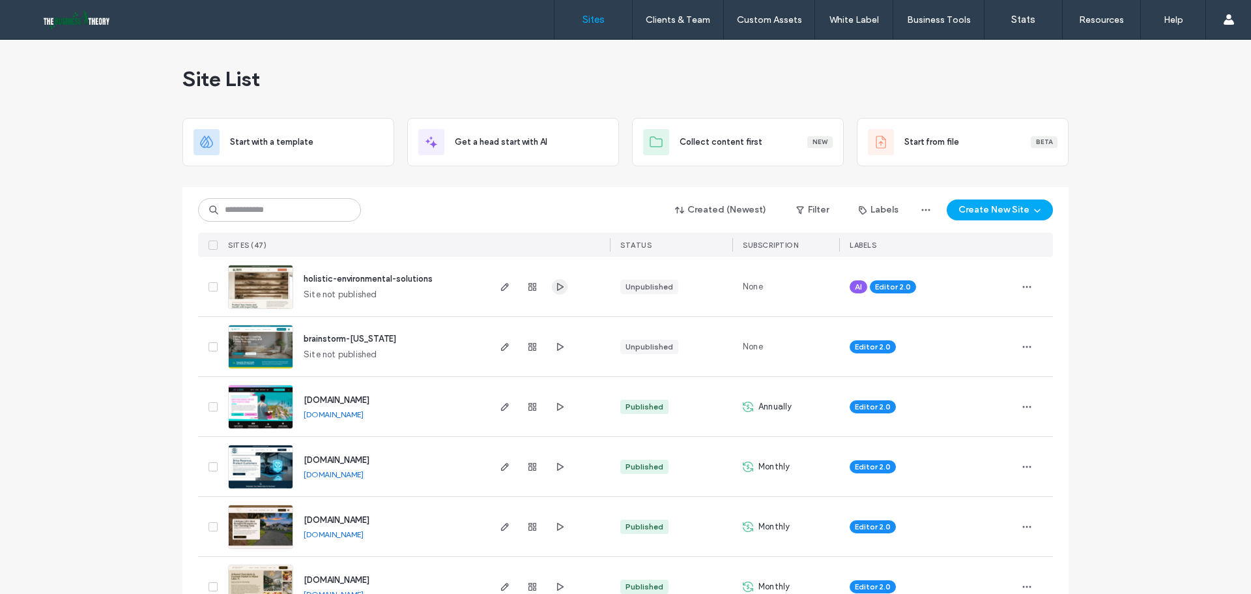
click at [555, 287] on icon "button" at bounding box center [560, 286] width 10 height 10
click at [506, 286] on span "button" at bounding box center [505, 287] width 16 height 16
